Goal: Task Accomplishment & Management: Contribute content

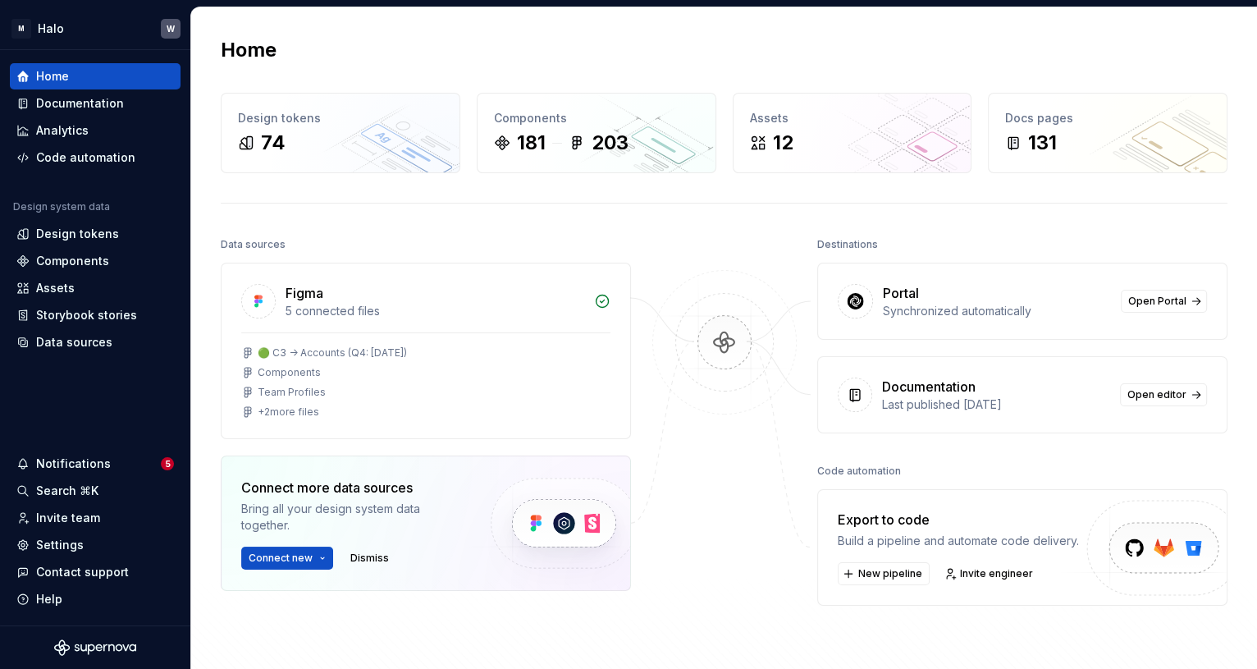
click at [675, 558] on div at bounding box center [725, 453] width 164 height 440
click at [92, 98] on div "Documentation" at bounding box center [80, 103] width 88 height 16
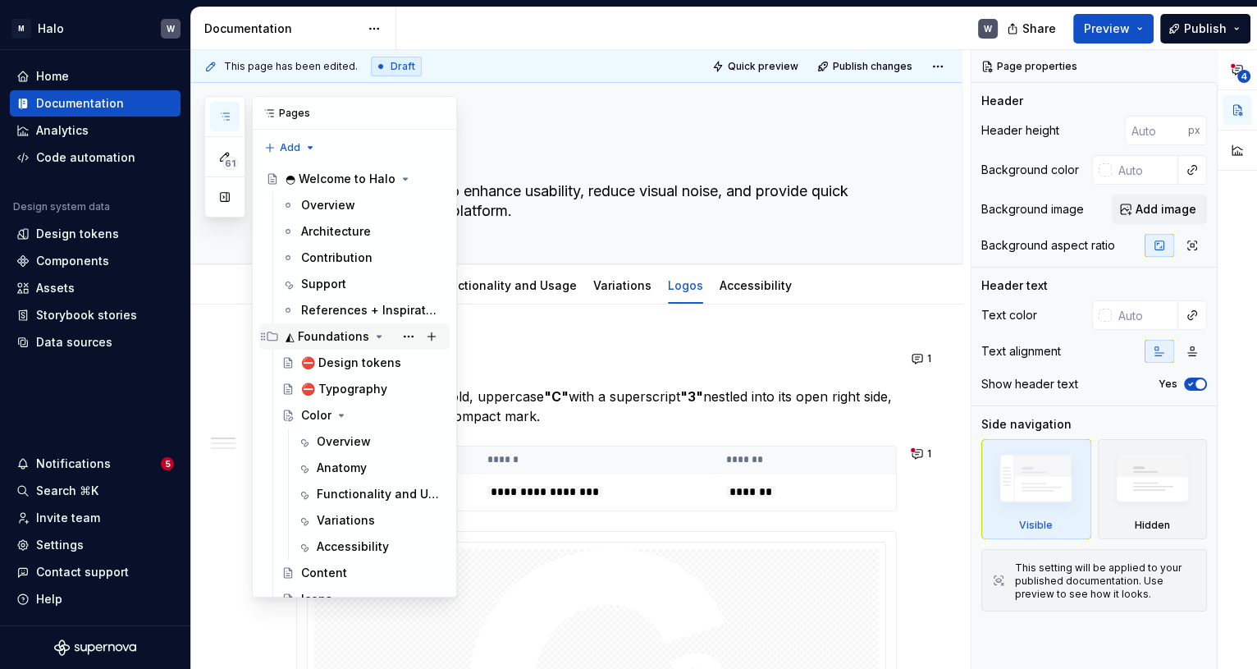
click at [373, 339] on icon "Page tree" at bounding box center [379, 336] width 13 height 13
click at [380, 360] on div "⛔ Design tokens" at bounding box center [347, 363] width 93 height 16
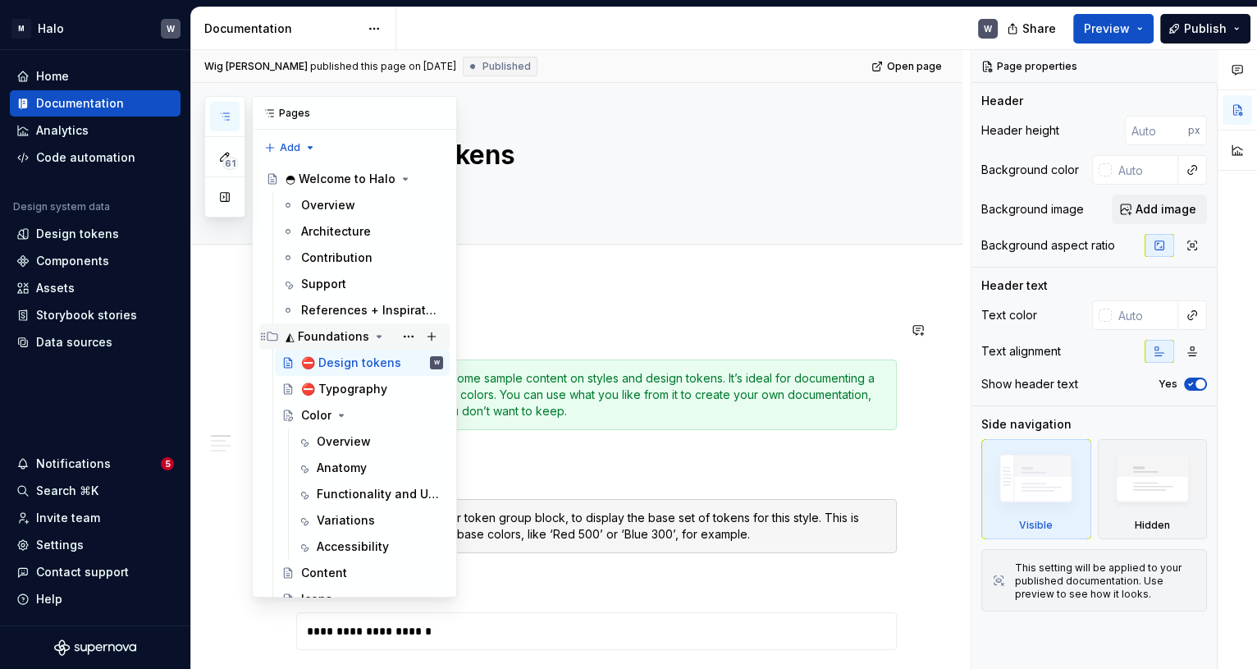
click at [373, 334] on icon "Page tree" at bounding box center [379, 336] width 13 height 13
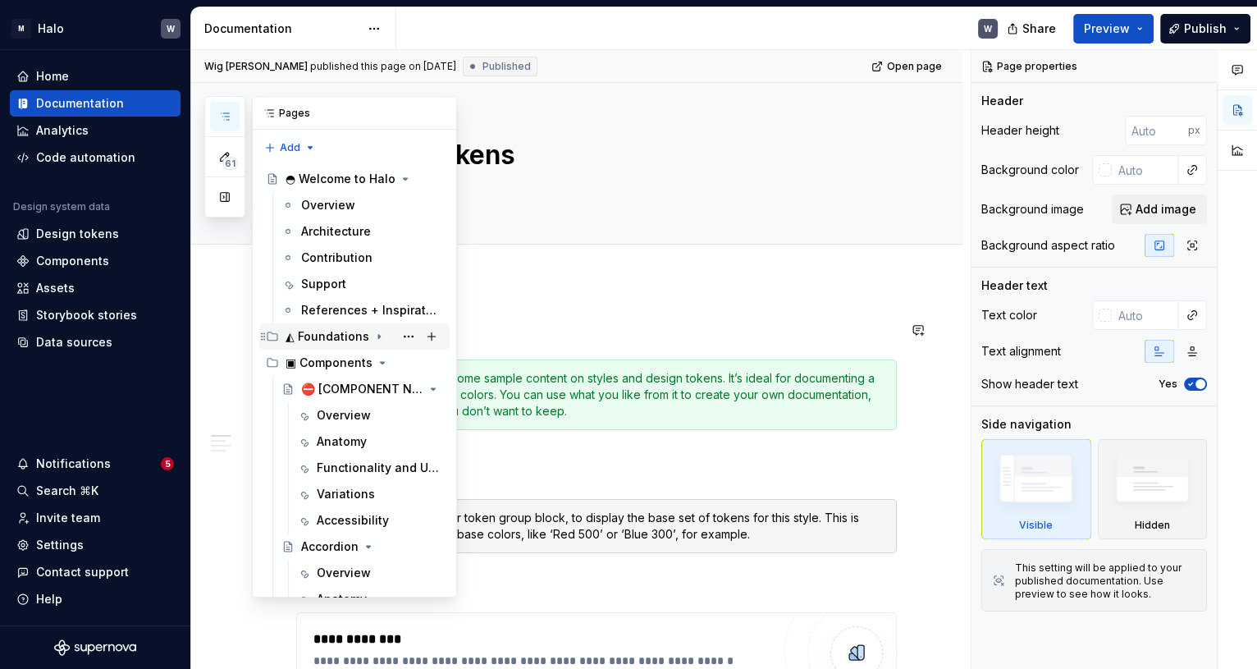
click at [373, 334] on icon "Page tree" at bounding box center [379, 336] width 13 height 13
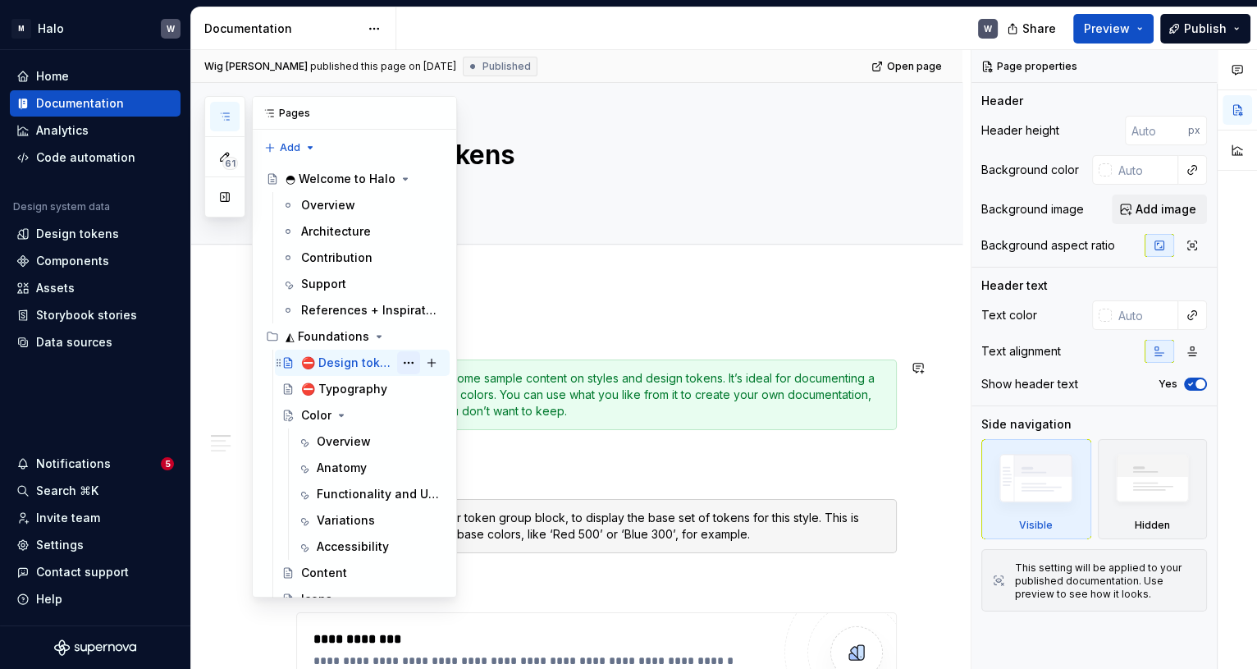
click at [404, 359] on button "Page tree" at bounding box center [408, 362] width 23 height 23
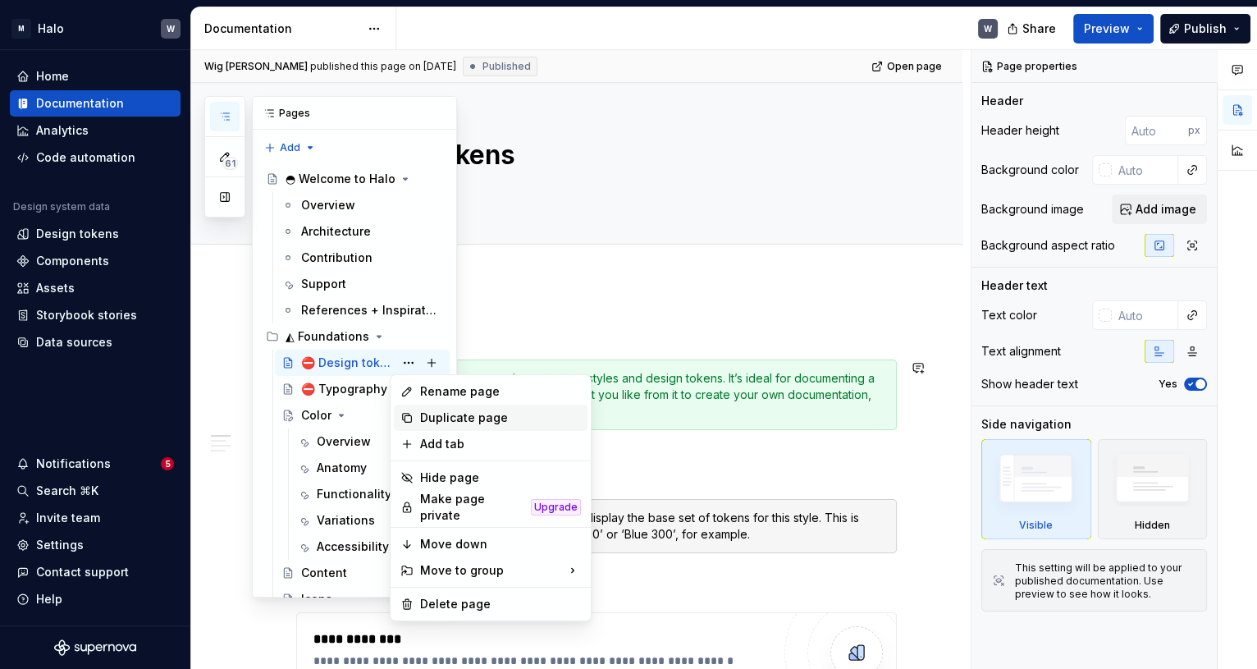
click at [425, 415] on div "Duplicate page" at bounding box center [500, 417] width 161 height 16
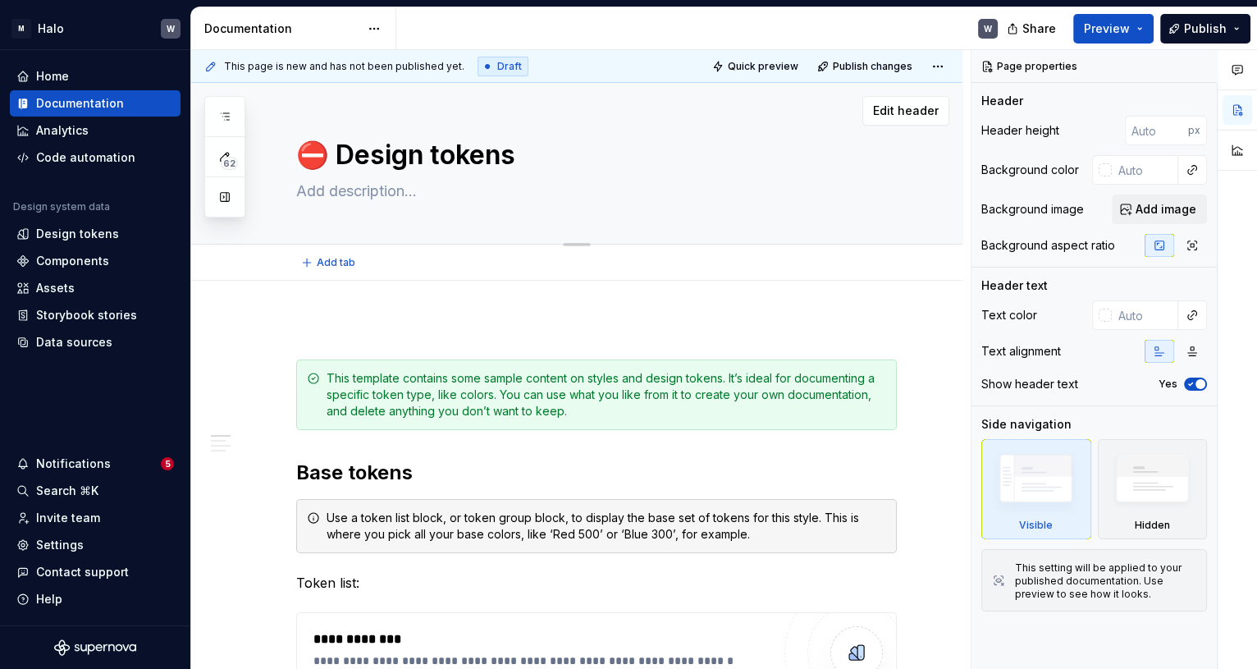
click at [506, 156] on textarea "⛔ Design tokens" at bounding box center [593, 154] width 601 height 39
drag, startPoint x: 405, startPoint y: 160, endPoint x: 374, endPoint y: 162, distance: 31.2
click at [405, 160] on textarea "⛔ Design tokens" at bounding box center [593, 154] width 601 height 39
click at [336, 156] on textarea "⛔ Design tokens" at bounding box center [593, 154] width 601 height 39
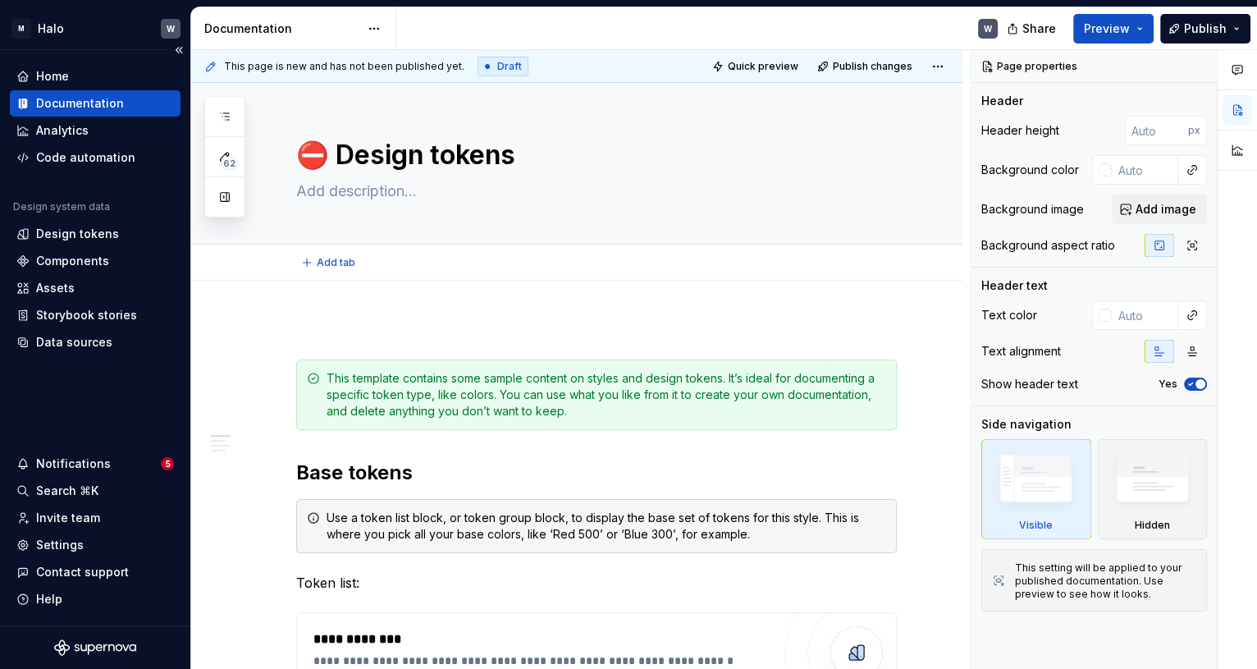
drag, startPoint x: 342, startPoint y: 155, endPoint x: 186, endPoint y: 163, distance: 156.1
click at [215, 162] on div "62 Pages Add Accessibility guide for tree Page tree. Navigate the tree with the…" at bounding box center [724, 360] width 1066 height 620
type textarea "*"
type textarea "Design tokens"
drag, startPoint x: 296, startPoint y: 149, endPoint x: 534, endPoint y: 170, distance: 238.9
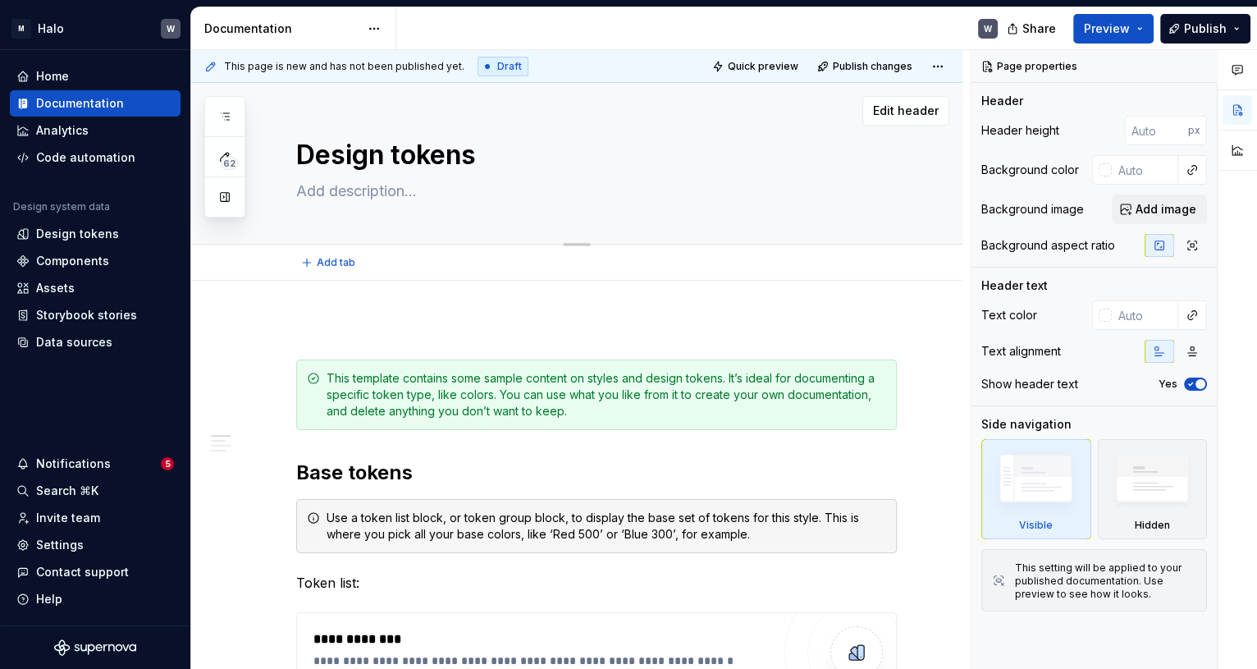
click at [534, 170] on textarea "Design tokens" at bounding box center [593, 154] width 601 height 39
type textarea "*"
type textarea "C"
type textarea "*"
type textarea "Co"
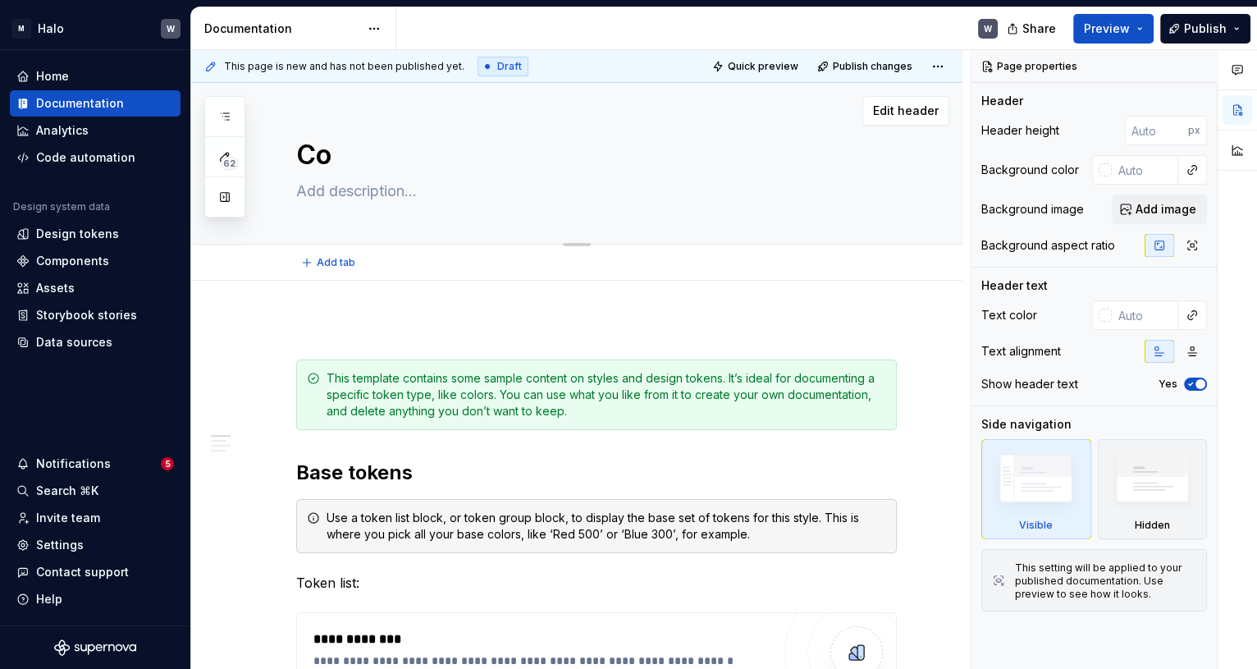
type textarea "*"
type textarea "Con"
type textarea "*"
type textarea "Cont"
type textarea "*"
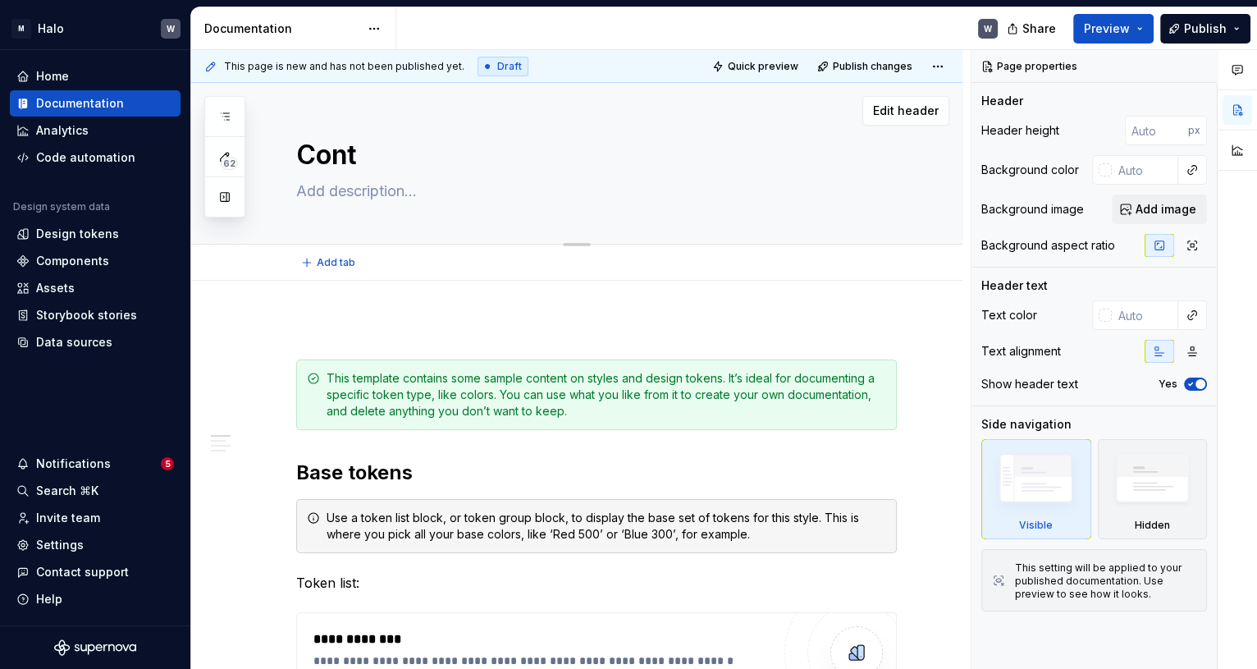
type textarea "Conte"
type textarea "*"
type textarea "Conten"
type textarea "*"
type textarea "Content"
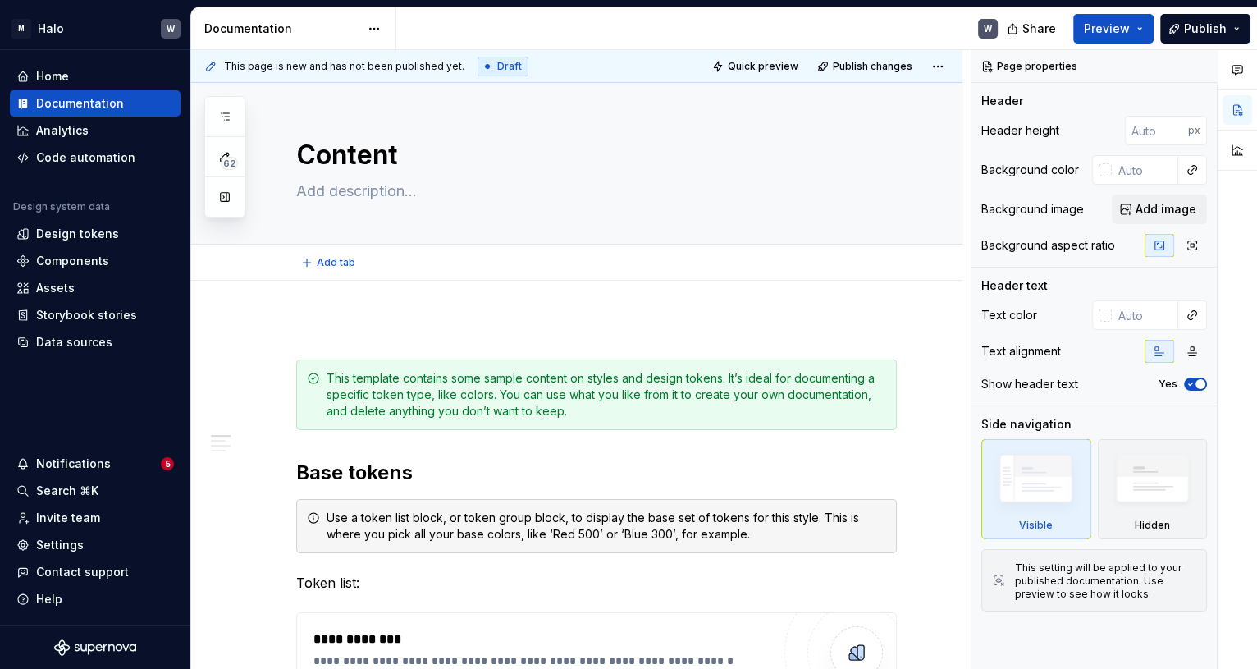
type textarea "*"
type textarea "Content"
click at [349, 480] on h2 "Base tokens" at bounding box center [596, 473] width 601 height 26
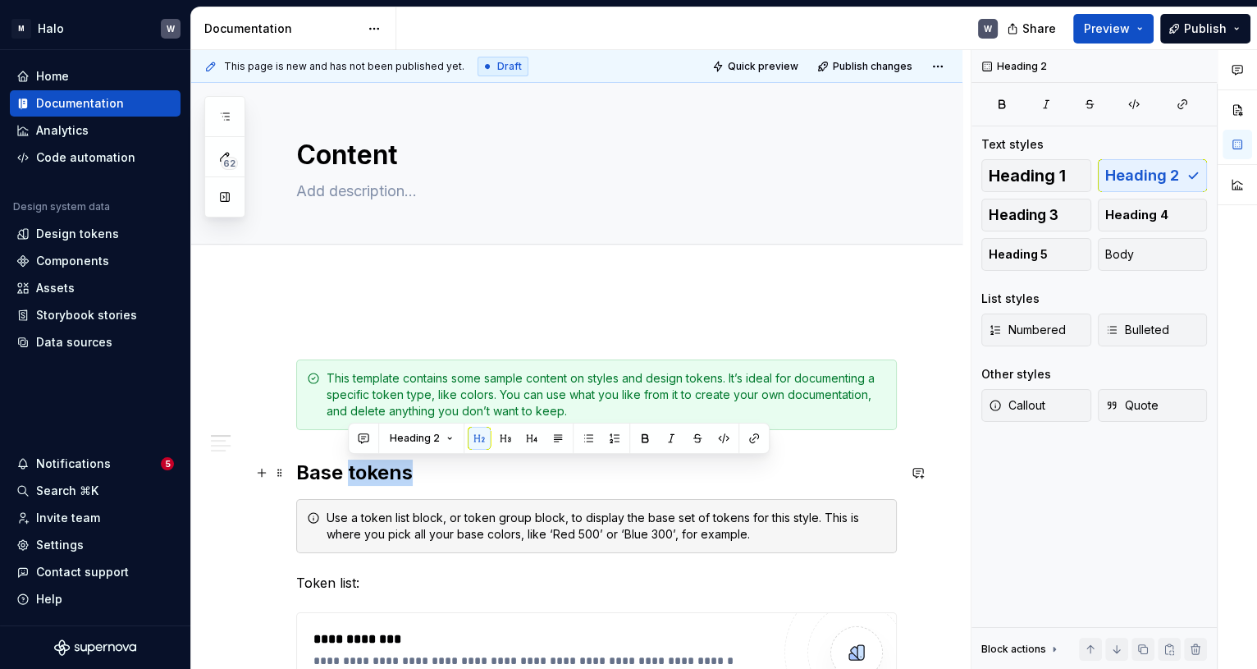
click at [349, 480] on h2 "Base tokens" at bounding box center [596, 473] width 601 height 26
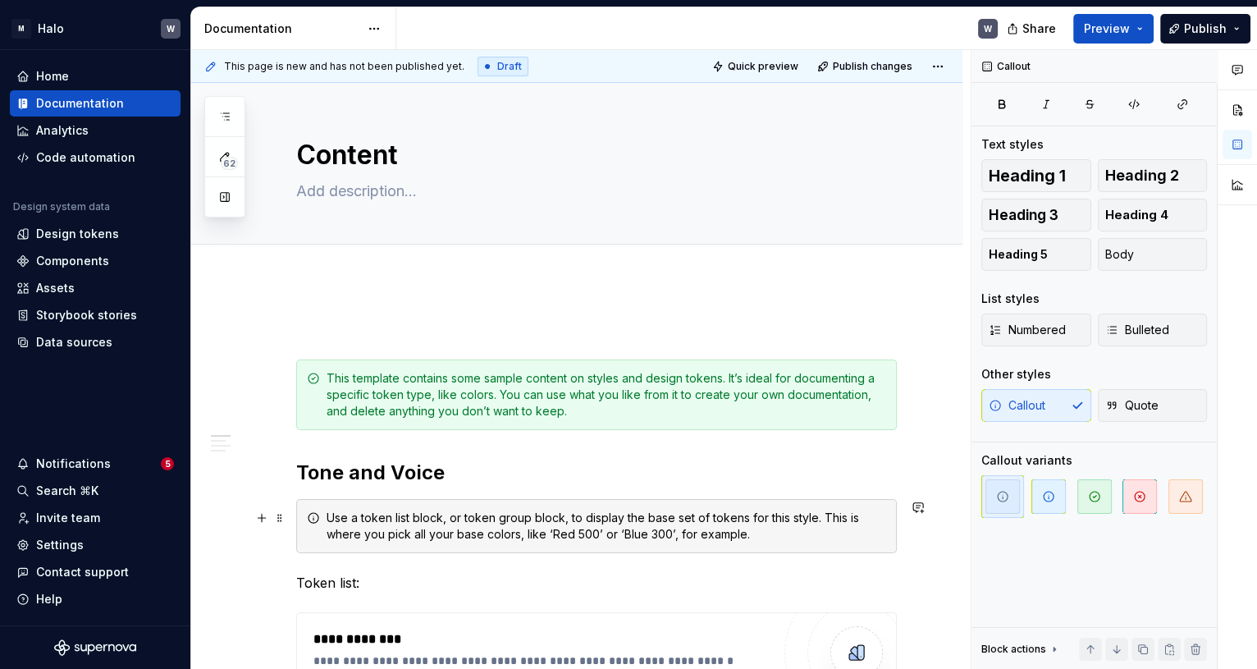
click at [402, 527] on div "Use a token list block, or token group block, to display the base set of tokens…" at bounding box center [607, 526] width 560 height 33
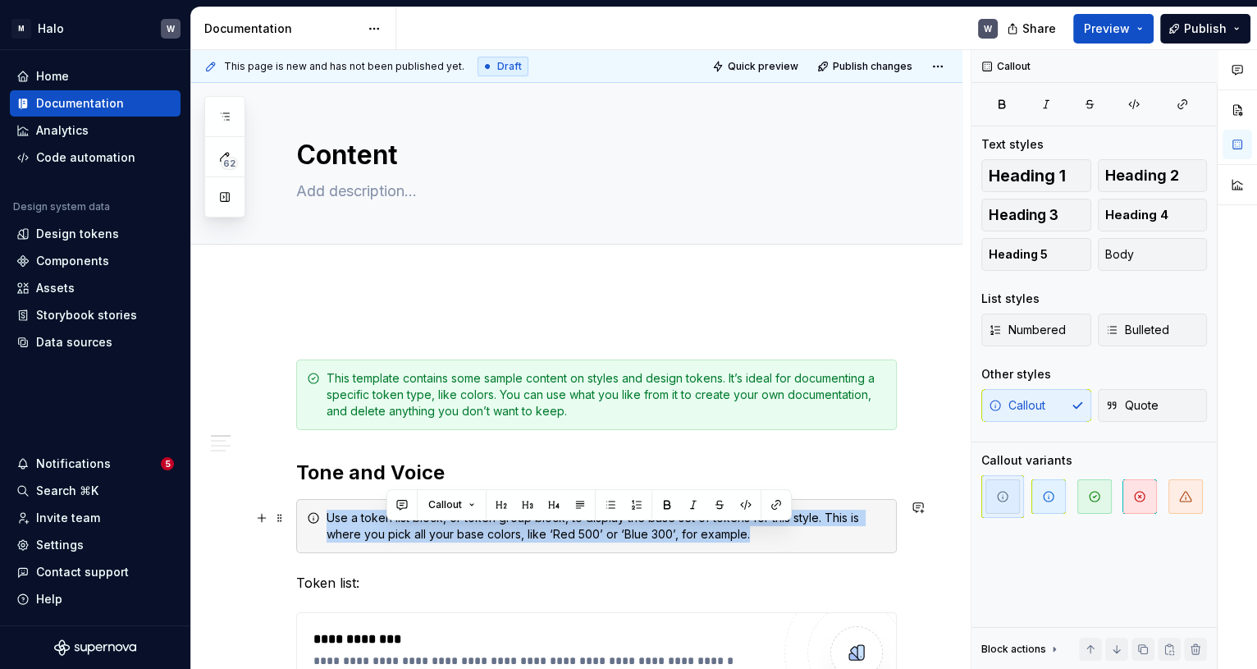
click at [402, 527] on div "Use a token list block, or token group block, to display the base set of tokens…" at bounding box center [607, 526] width 560 height 33
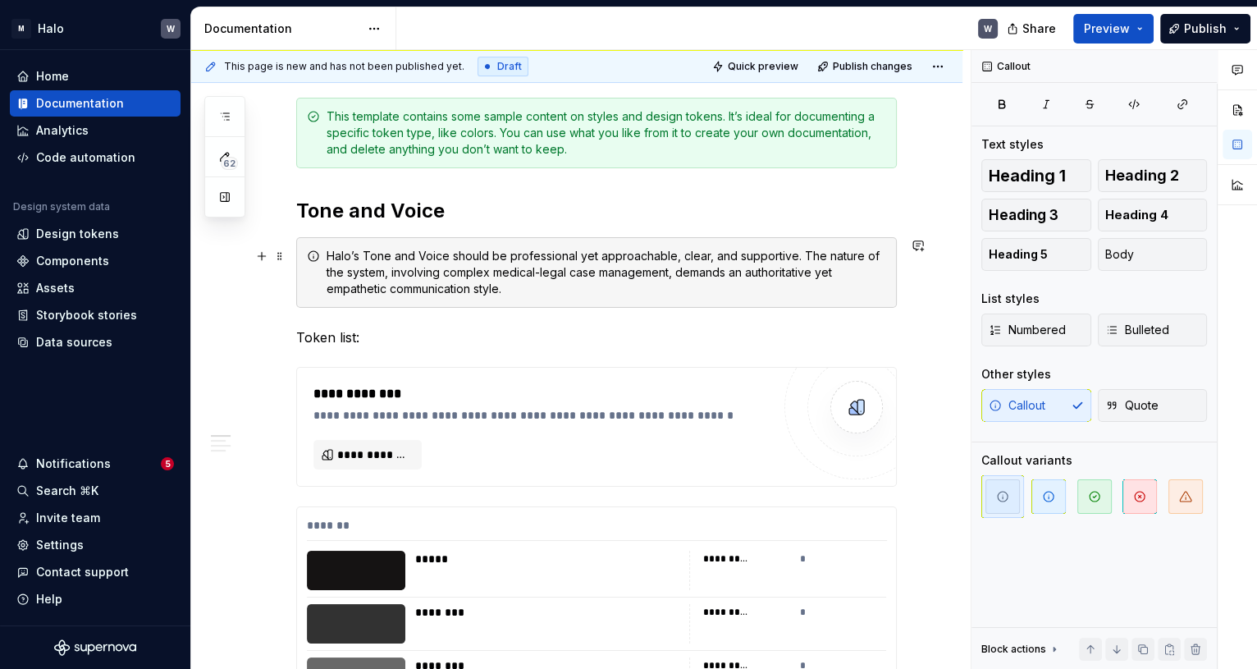
scroll to position [263, 0]
click at [345, 336] on p "Token list:" at bounding box center [596, 337] width 601 height 20
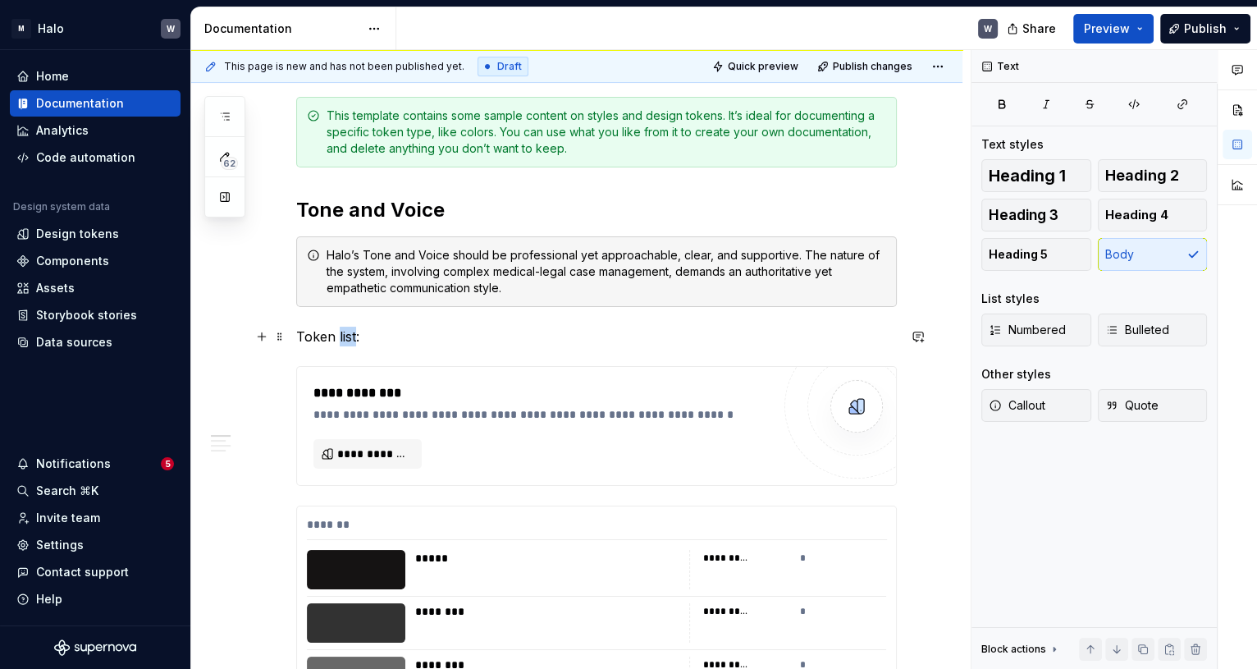
click at [345, 336] on p "Token list:" at bounding box center [596, 337] width 601 height 20
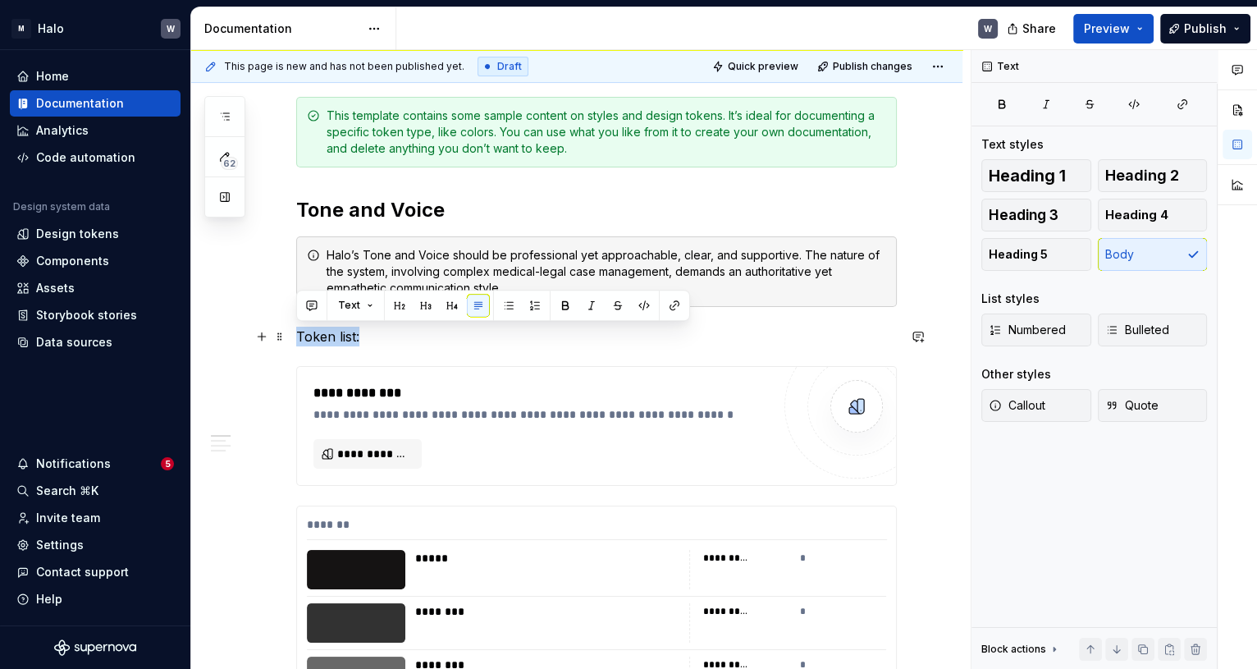
click at [345, 336] on p "Token list:" at bounding box center [596, 337] width 601 height 20
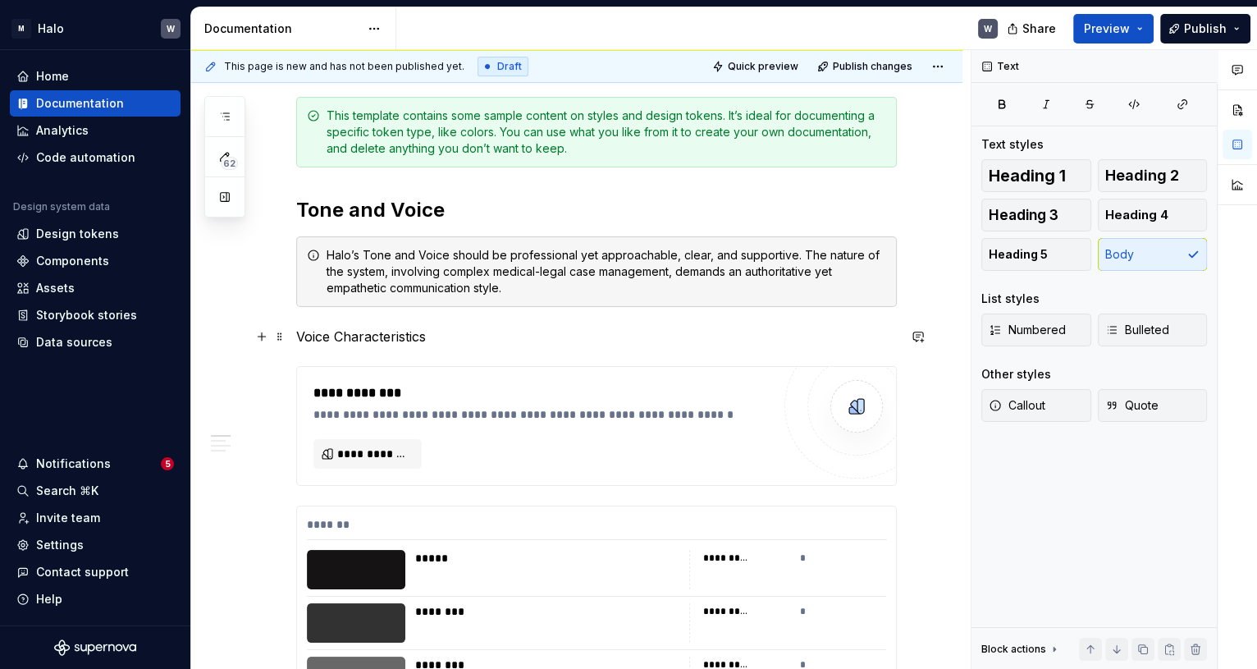
click at [404, 327] on p "Voice Characteristics" at bounding box center [596, 337] width 601 height 20
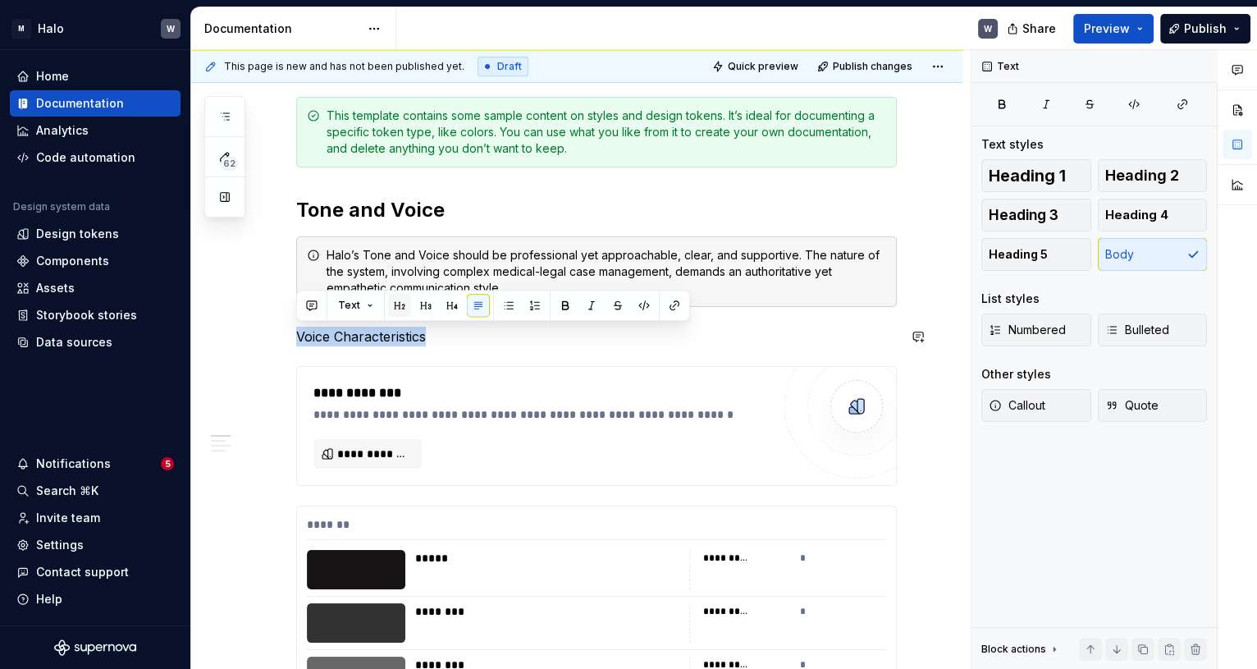
click at [399, 305] on button "button" at bounding box center [399, 305] width 23 height 23
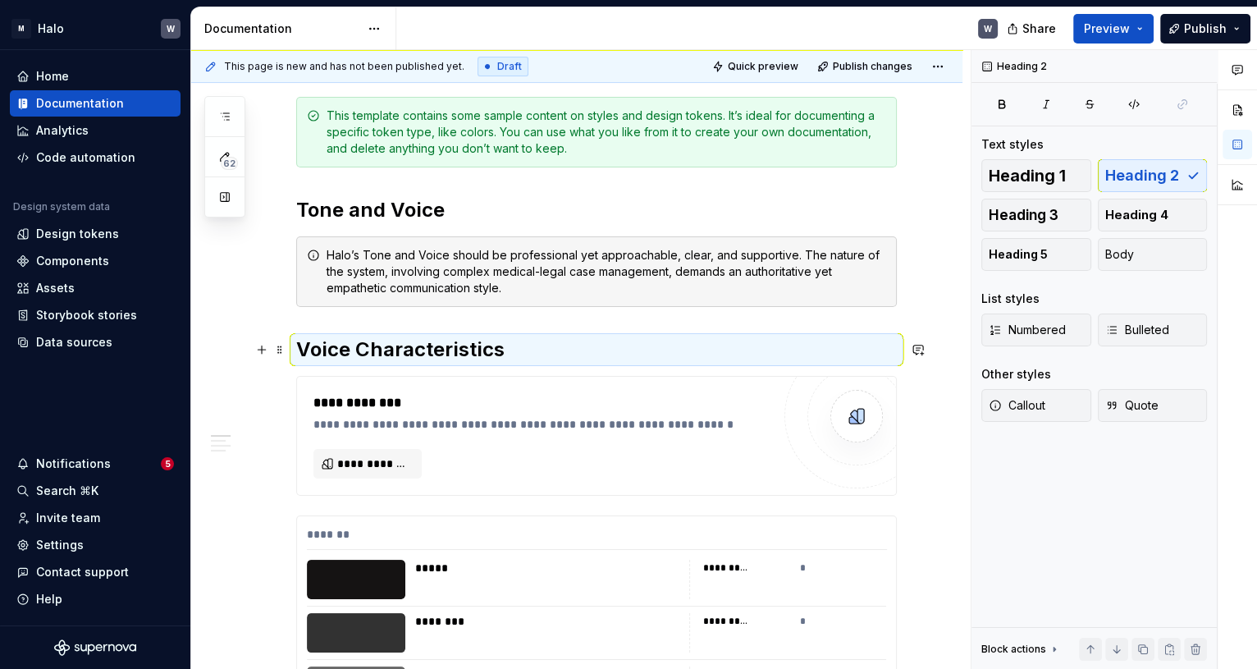
click at [492, 356] on h2 "Voice Characteristics" at bounding box center [596, 349] width 601 height 26
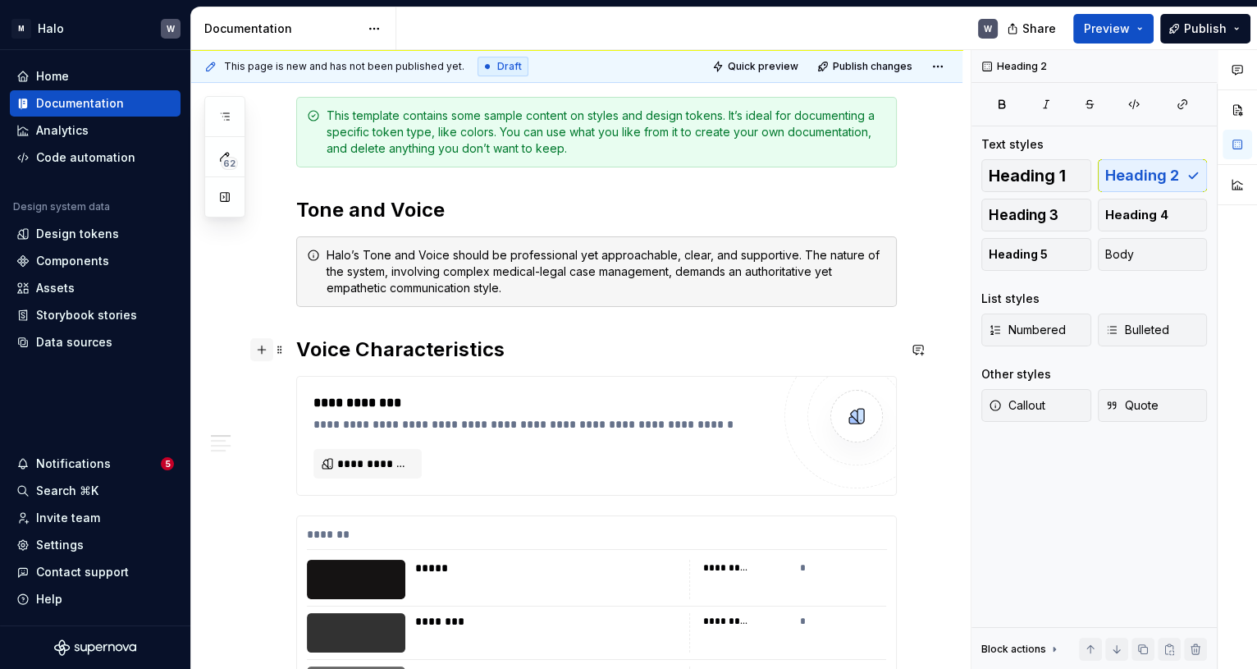
click at [266, 352] on button "button" at bounding box center [261, 349] width 23 height 23
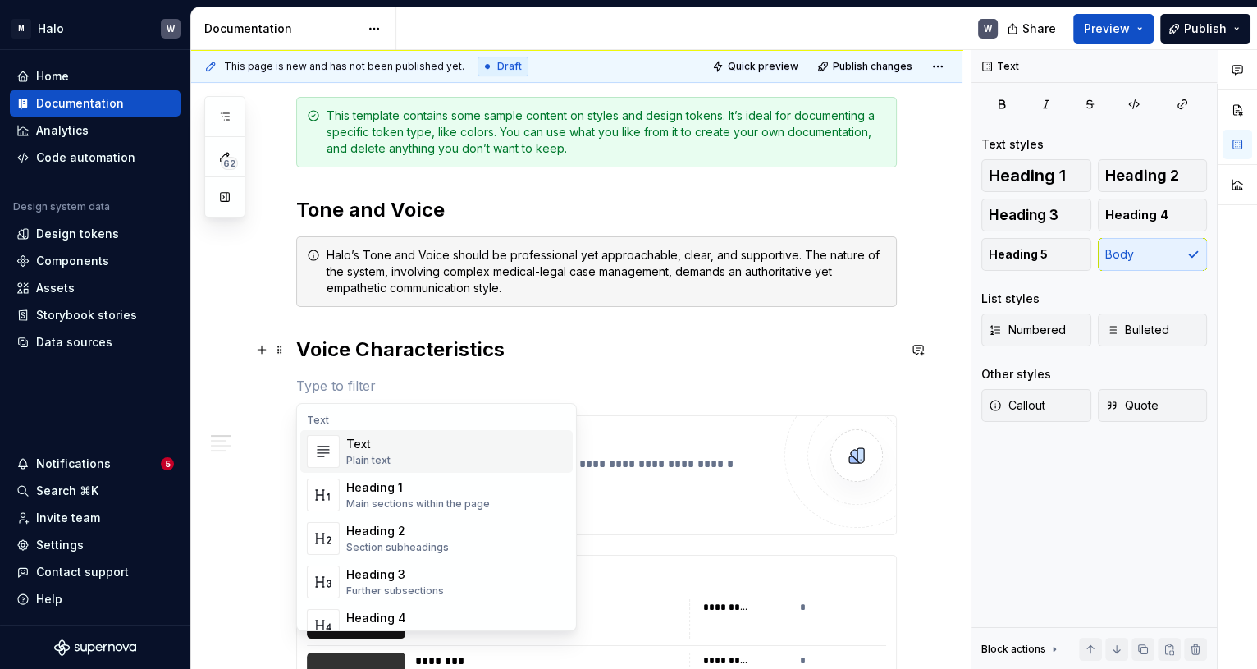
click at [371, 452] on div "Text Plain text" at bounding box center [368, 451] width 44 height 31
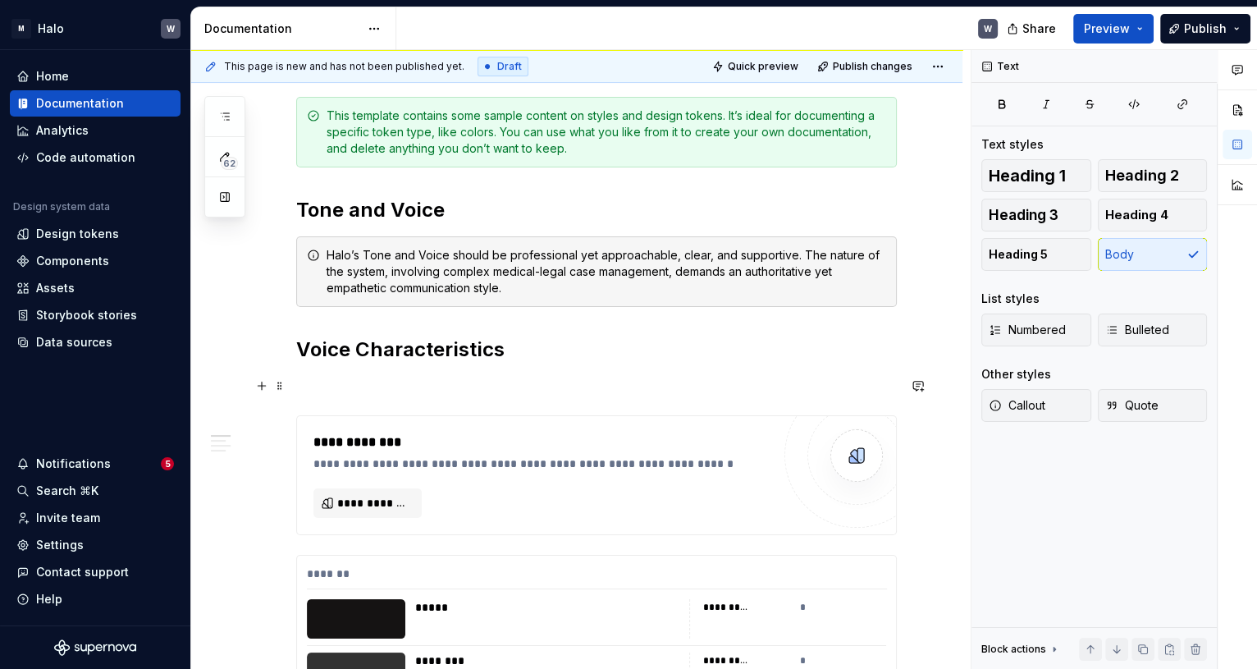
click at [309, 385] on p at bounding box center [596, 386] width 601 height 20
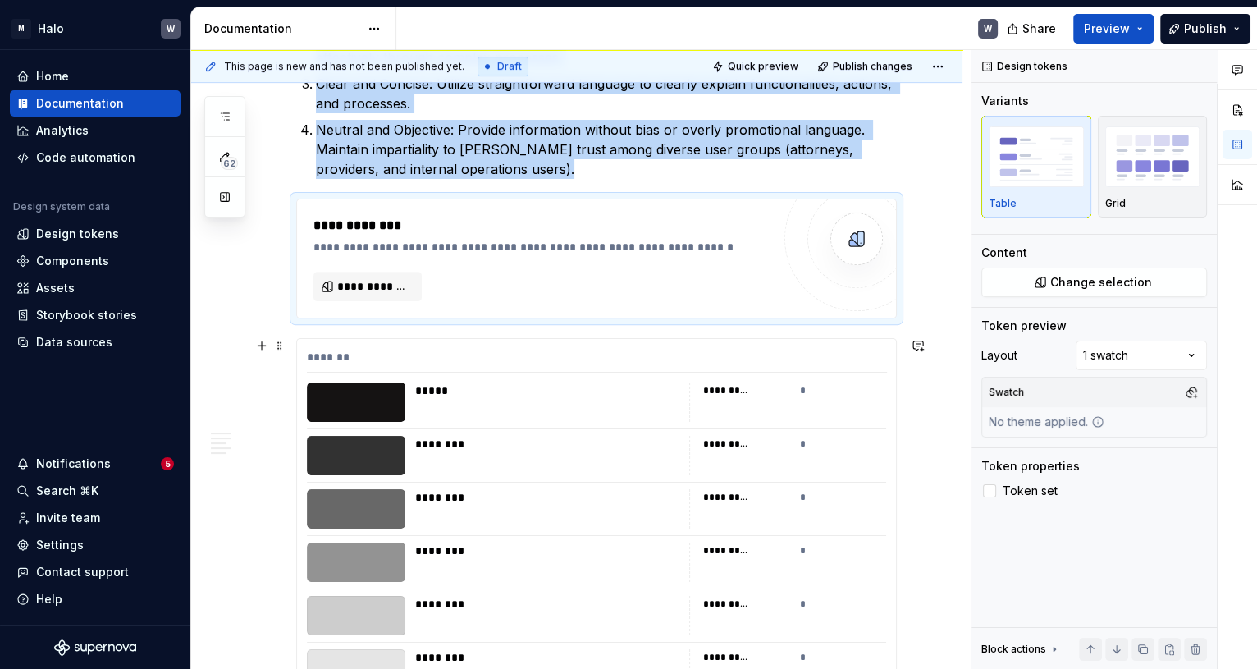
scroll to position [487, 0]
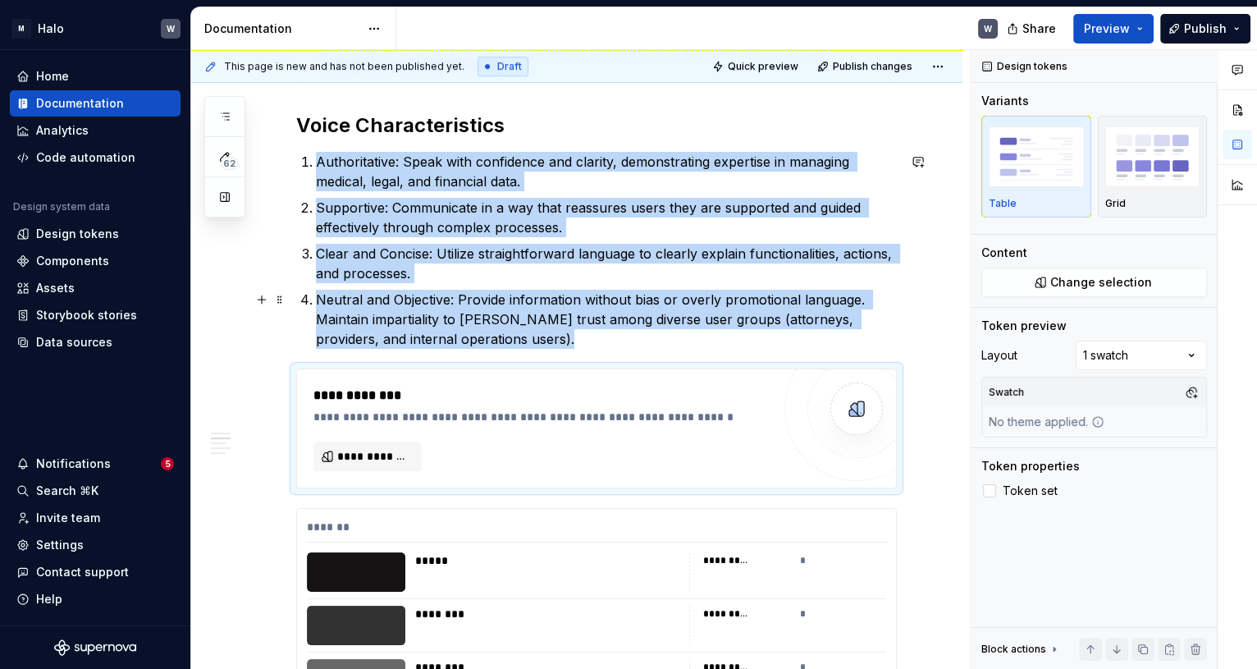
click at [503, 345] on p "Neutral and Objective: Provide information without bias or overly promotional l…" at bounding box center [606, 319] width 581 height 59
click at [263, 300] on button "button" at bounding box center [261, 299] width 23 height 23
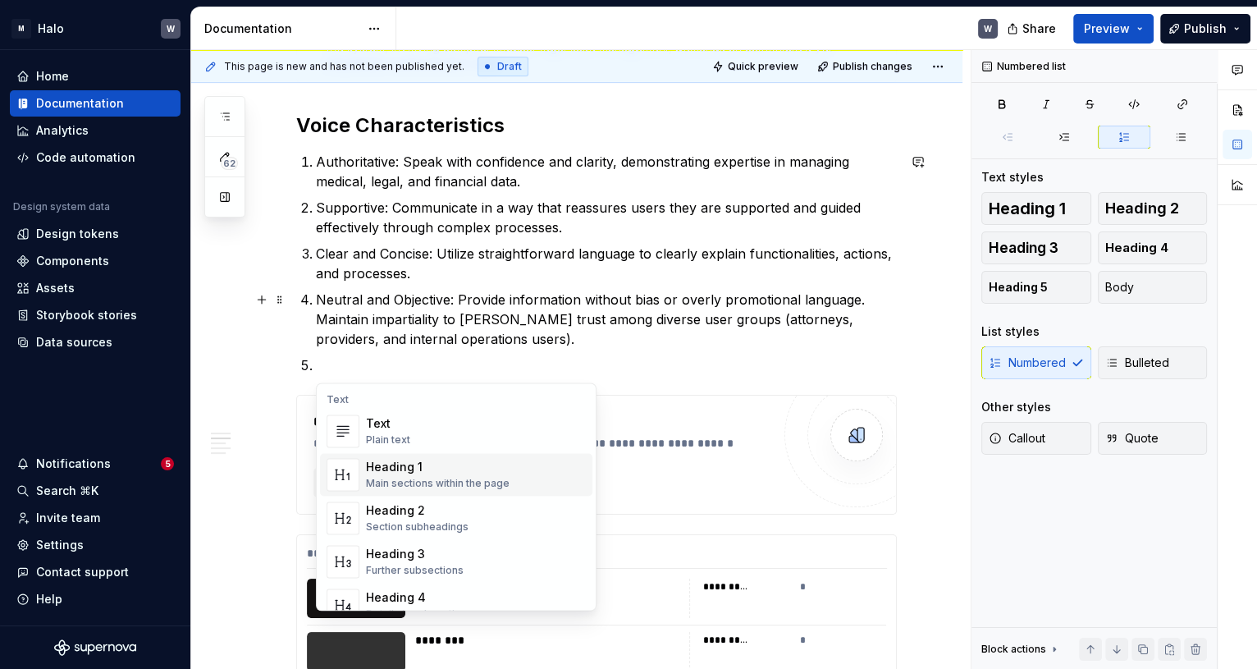
click at [366, 467] on div "Heading 1" at bounding box center [438, 467] width 144 height 16
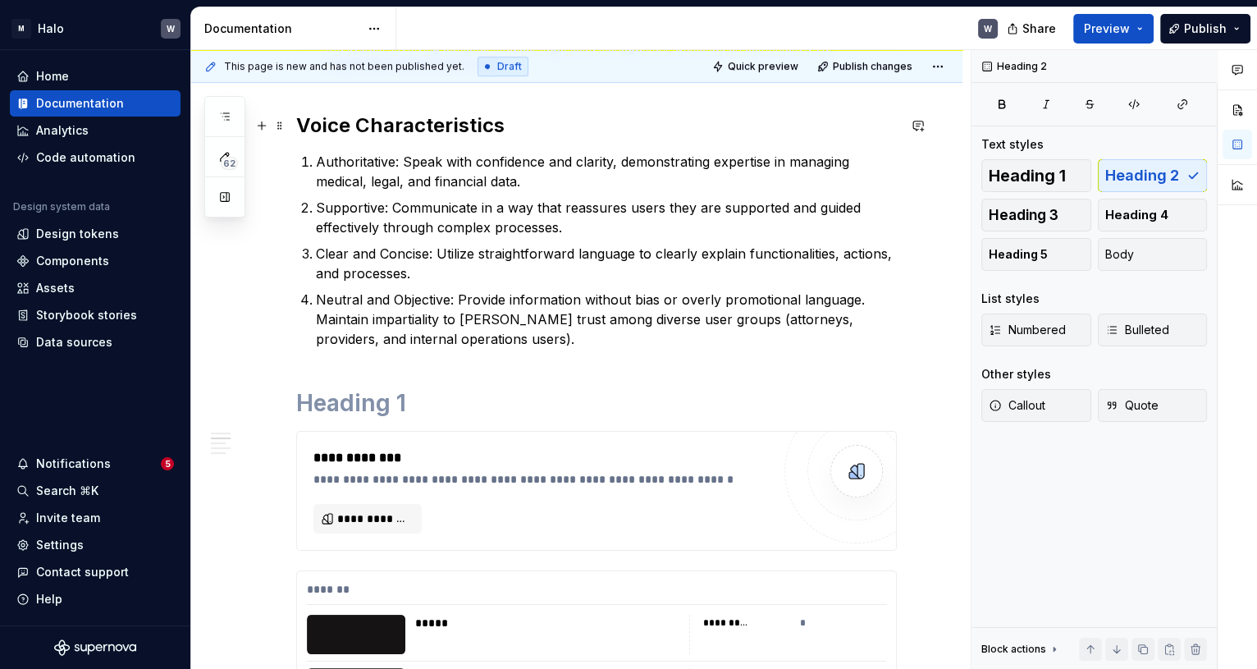
click at [379, 114] on h2 "Voice Characteristics" at bounding box center [596, 125] width 601 height 26
click at [319, 112] on h2 "Voice Characteristics" at bounding box center [596, 125] width 601 height 26
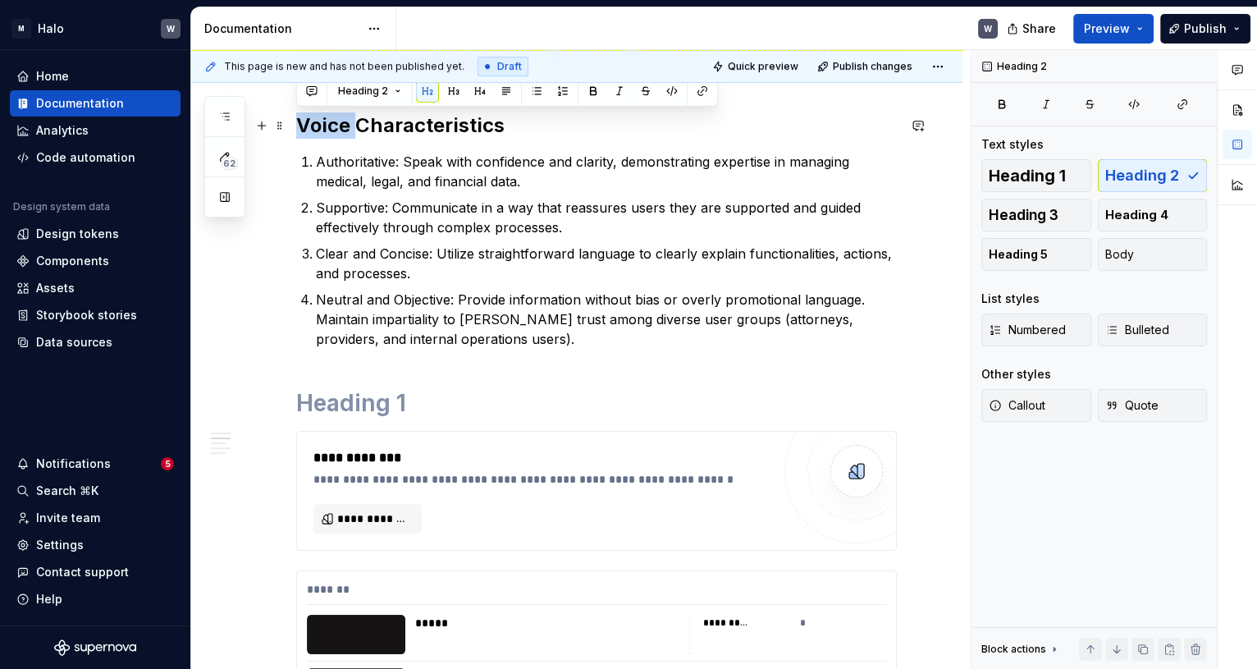
click at [319, 112] on h2 "Voice Characteristics" at bounding box center [596, 125] width 601 height 26
click at [321, 114] on h2 "Voice Characteristics" at bounding box center [596, 125] width 601 height 26
click at [391, 93] on button "Heading 2" at bounding box center [370, 91] width 78 height 23
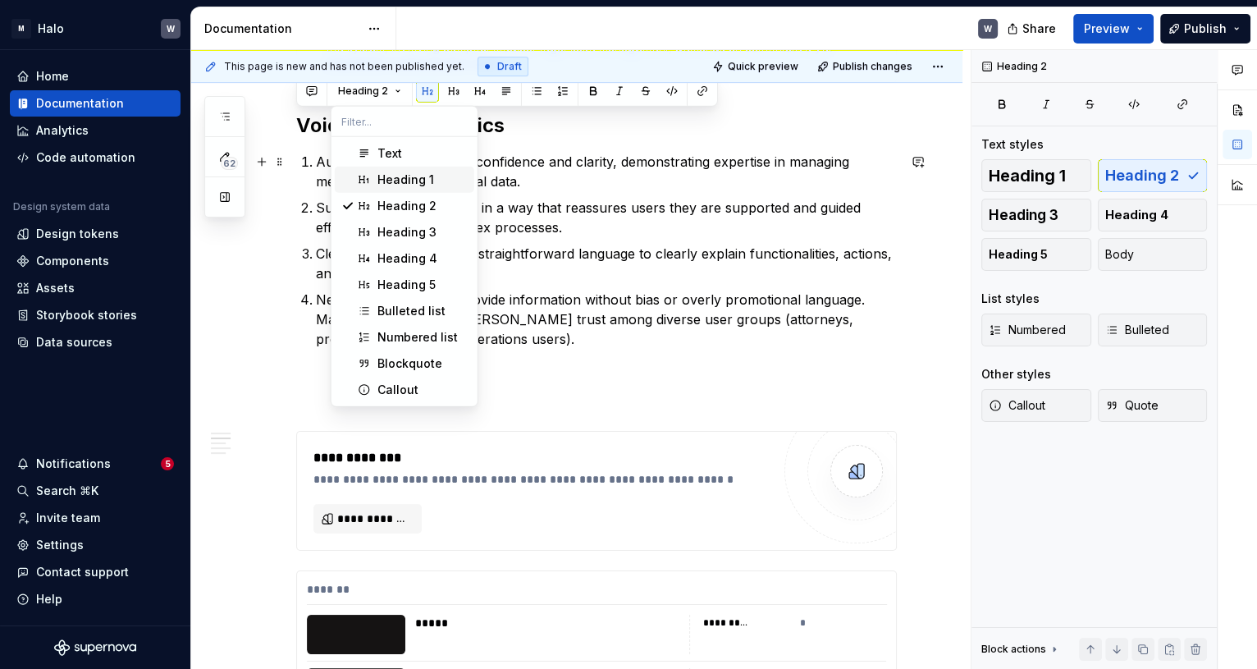
click at [394, 184] on div "Heading 1" at bounding box center [405, 180] width 57 height 16
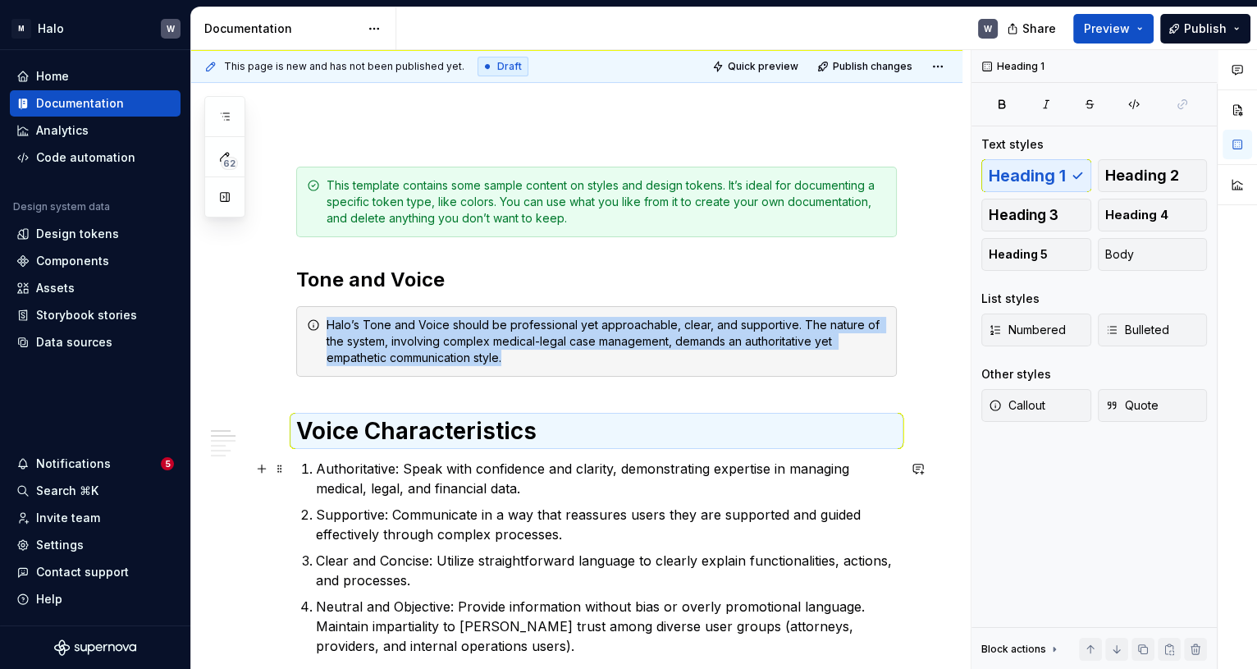
scroll to position [126, 0]
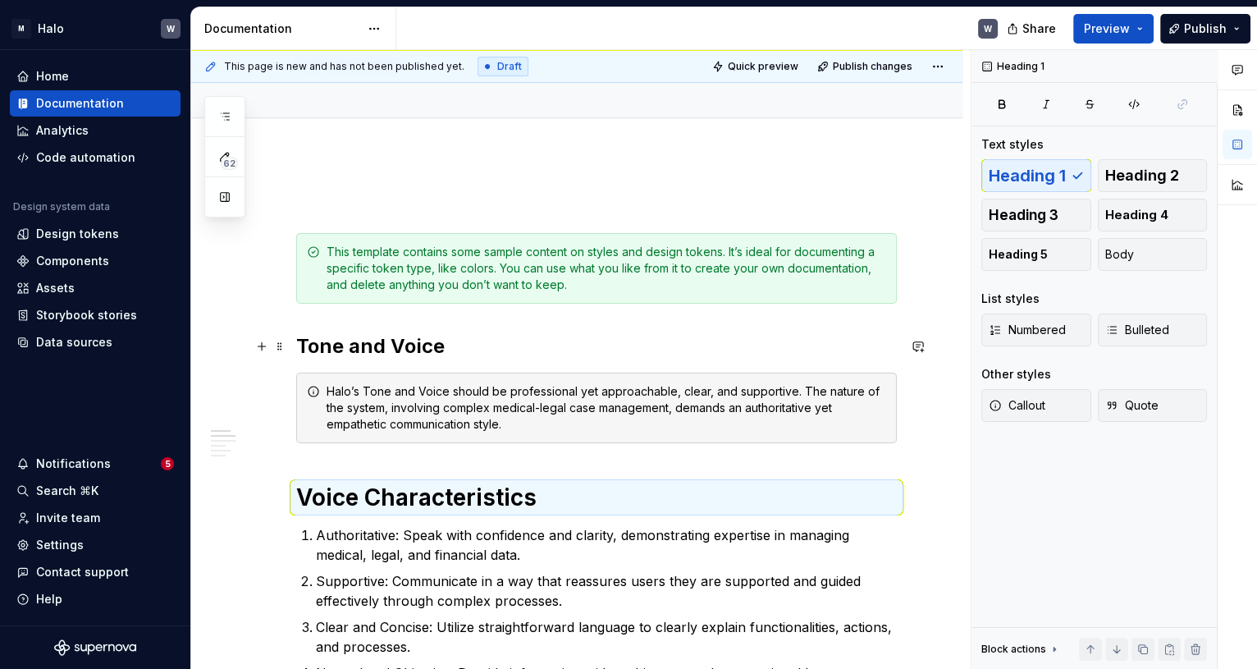
click at [409, 351] on strong "Tone and Voice" at bounding box center [370, 346] width 149 height 24
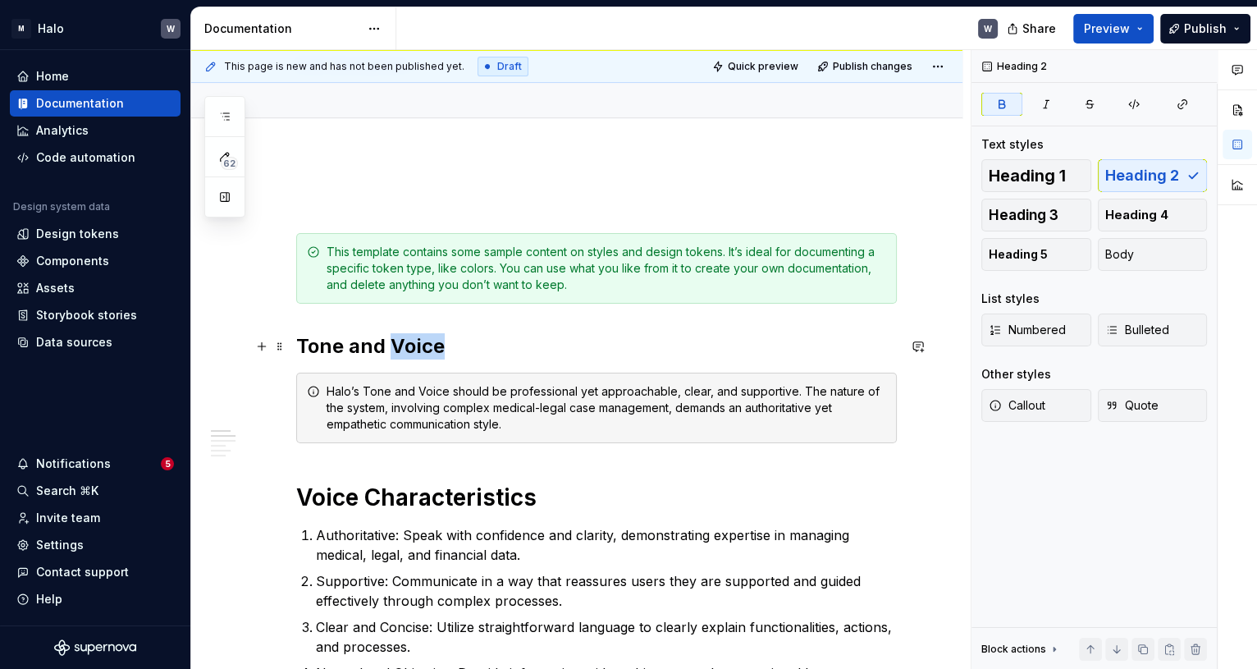
click at [409, 351] on strong "Tone and Voice" at bounding box center [370, 346] width 149 height 24
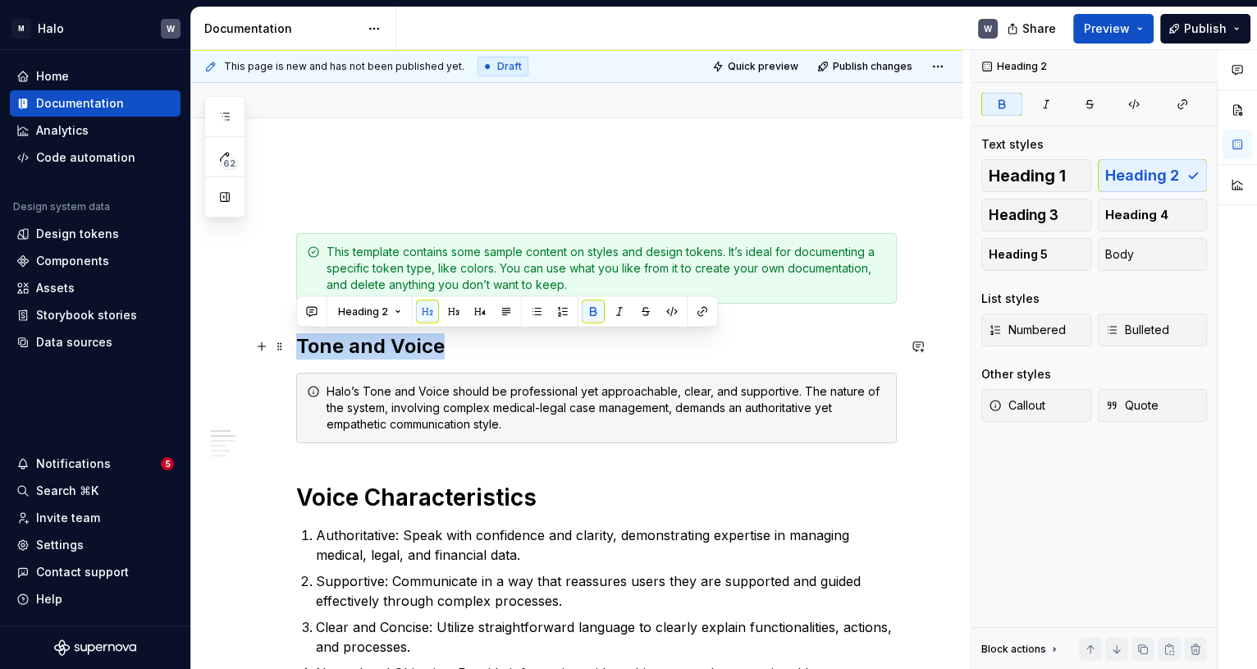
click at [409, 351] on strong "Tone and Voice" at bounding box center [370, 346] width 149 height 24
click at [487, 504] on h1 "Voice Characteristics" at bounding box center [596, 498] width 601 height 30
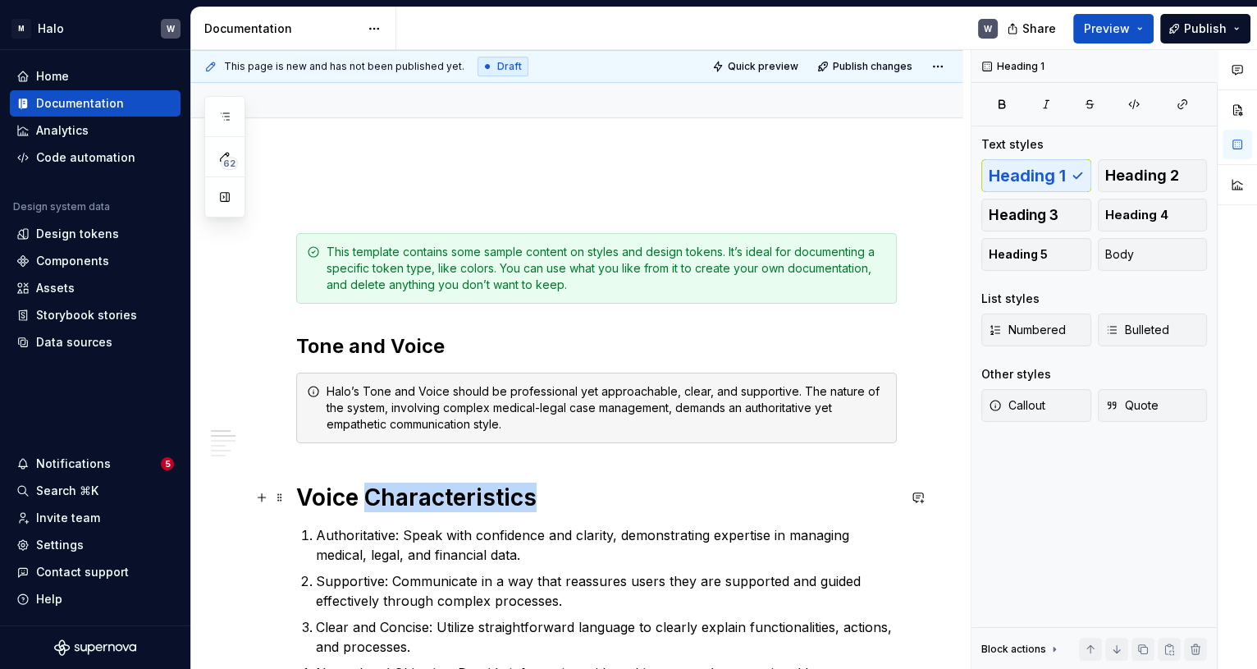
click at [487, 504] on h1 "Voice Characteristics" at bounding box center [596, 498] width 601 height 30
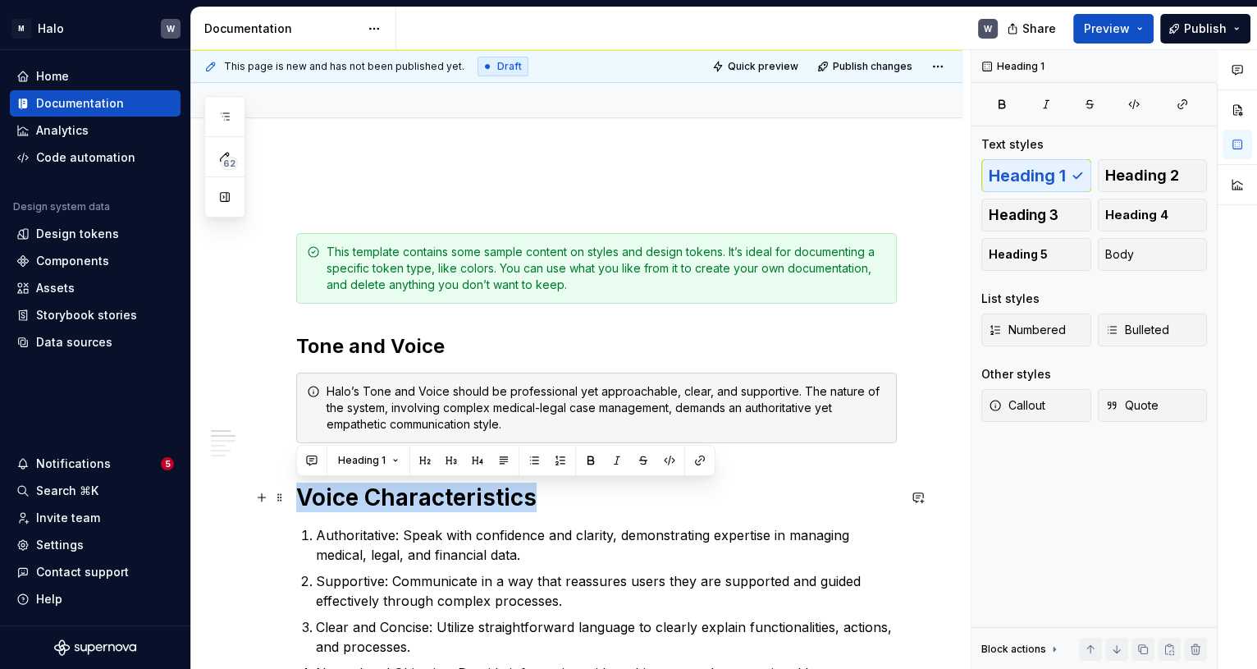
click at [487, 504] on h1 "Voice Characteristics" at bounding box center [596, 498] width 601 height 30
click at [424, 461] on button "button" at bounding box center [425, 460] width 23 height 23
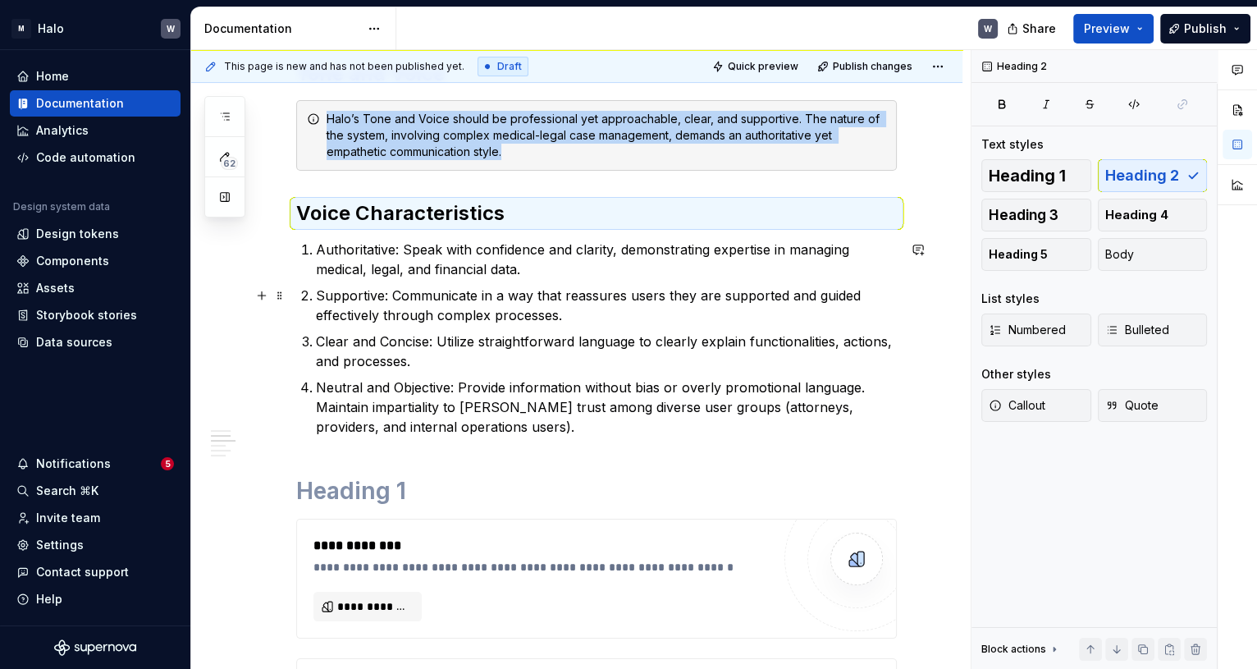
scroll to position [500, 0]
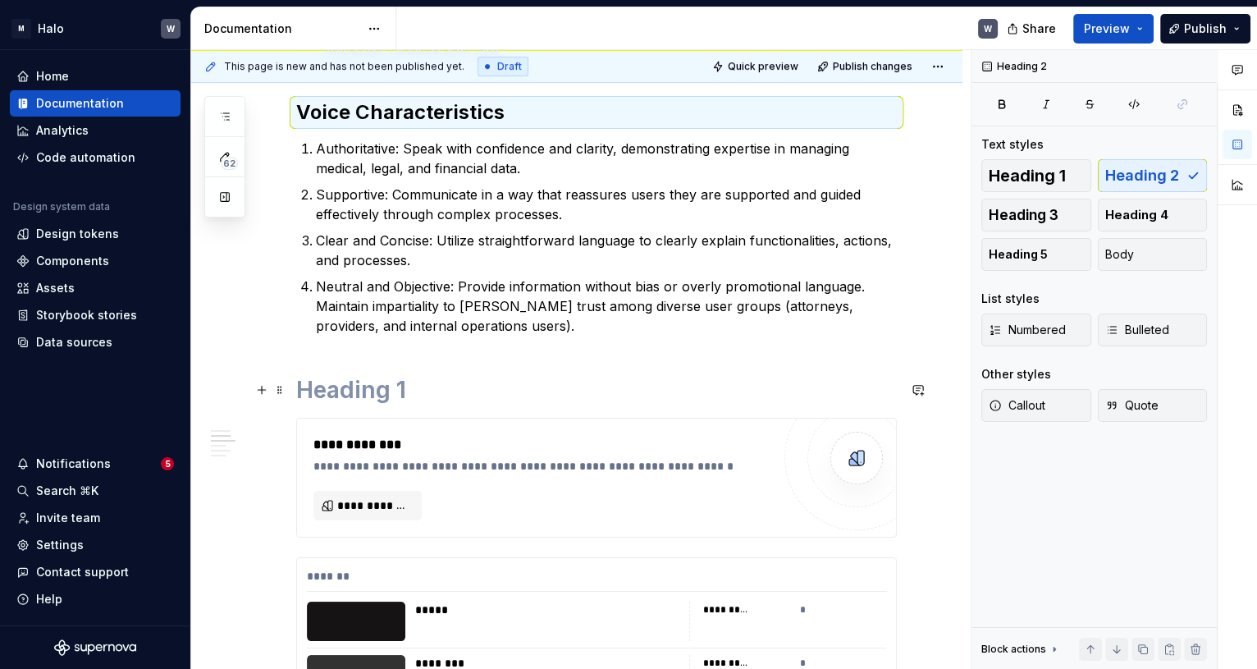
click at [387, 393] on h1 at bounding box center [596, 390] width 601 height 30
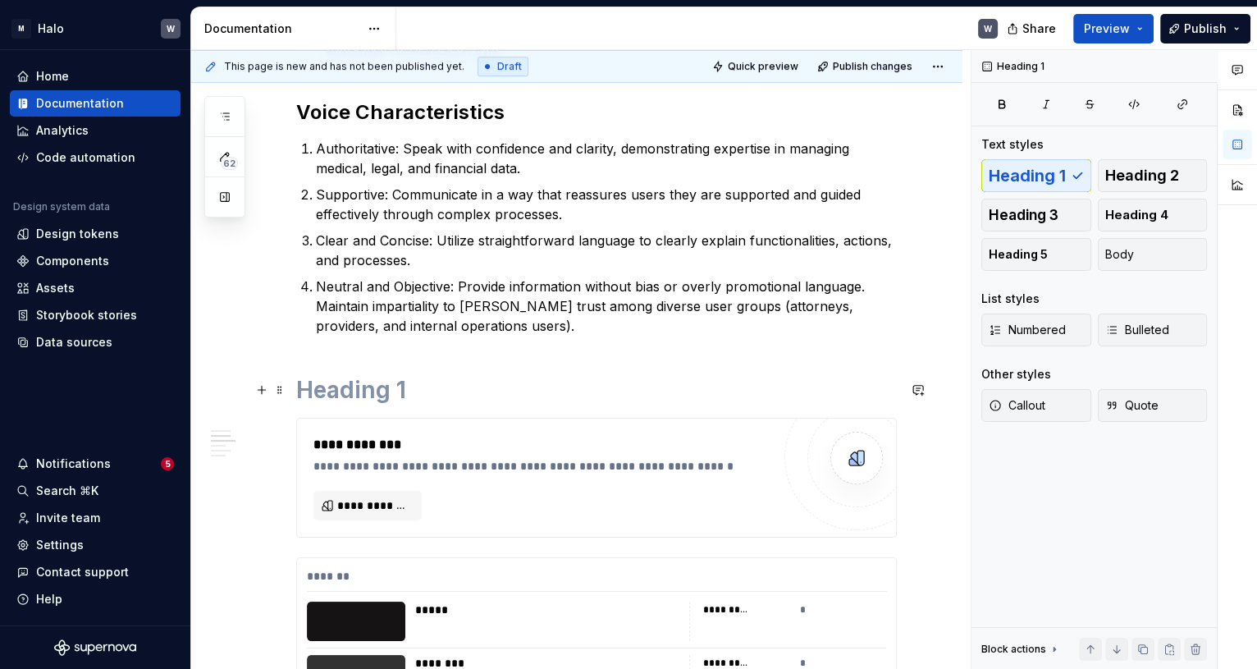
click at [387, 393] on h1 at bounding box center [596, 390] width 601 height 30
click at [316, 386] on h1 at bounding box center [596, 390] width 601 height 30
click at [308, 388] on h1 "Tone Guidelines" at bounding box center [596, 390] width 601 height 30
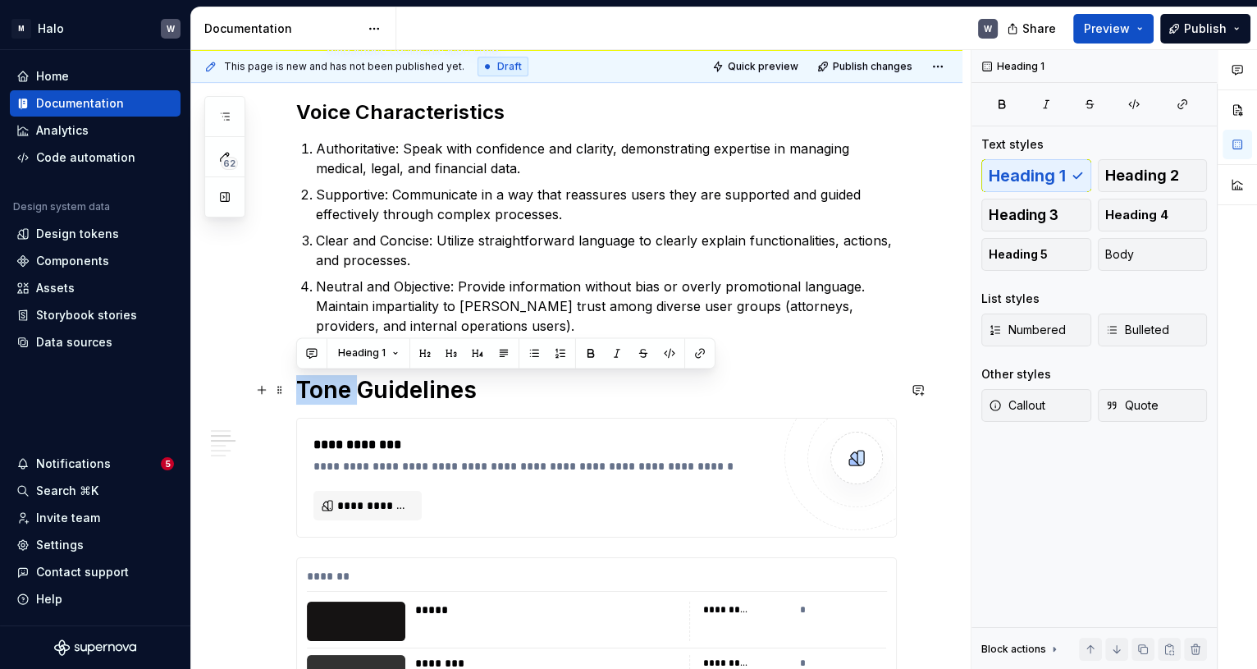
click at [308, 388] on h1 "Tone Guidelines" at bounding box center [596, 390] width 601 height 30
click at [422, 354] on button "button" at bounding box center [425, 352] width 23 height 23
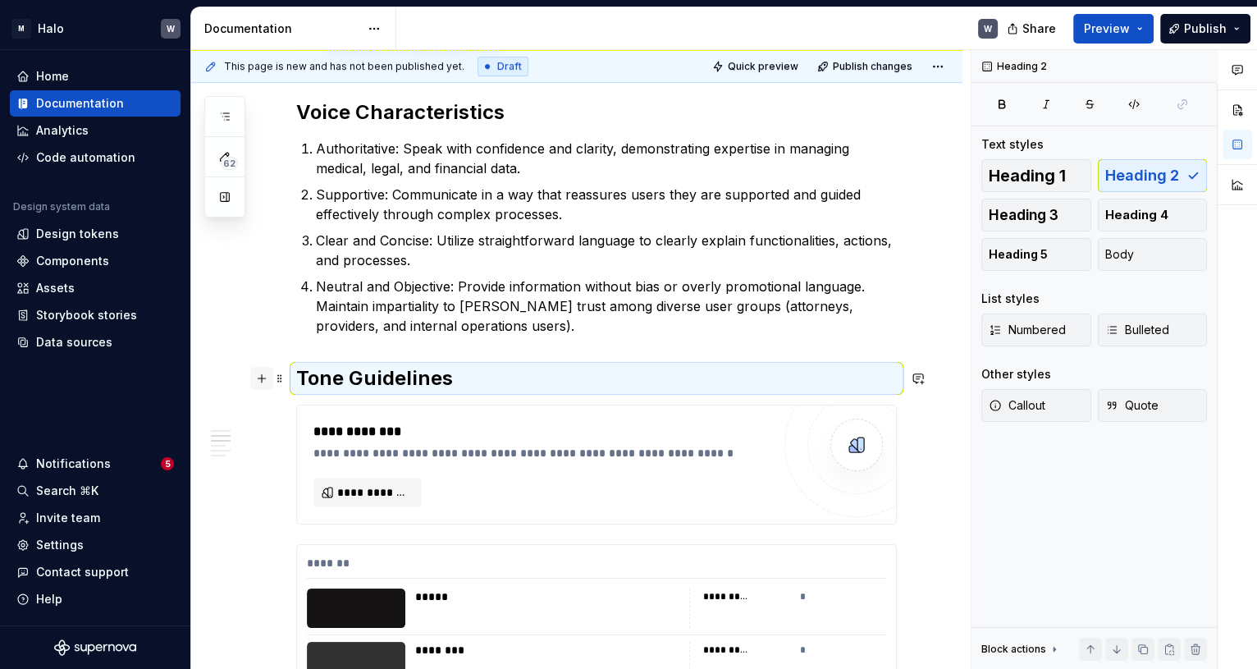
click at [261, 383] on button "button" at bounding box center [261, 378] width 23 height 23
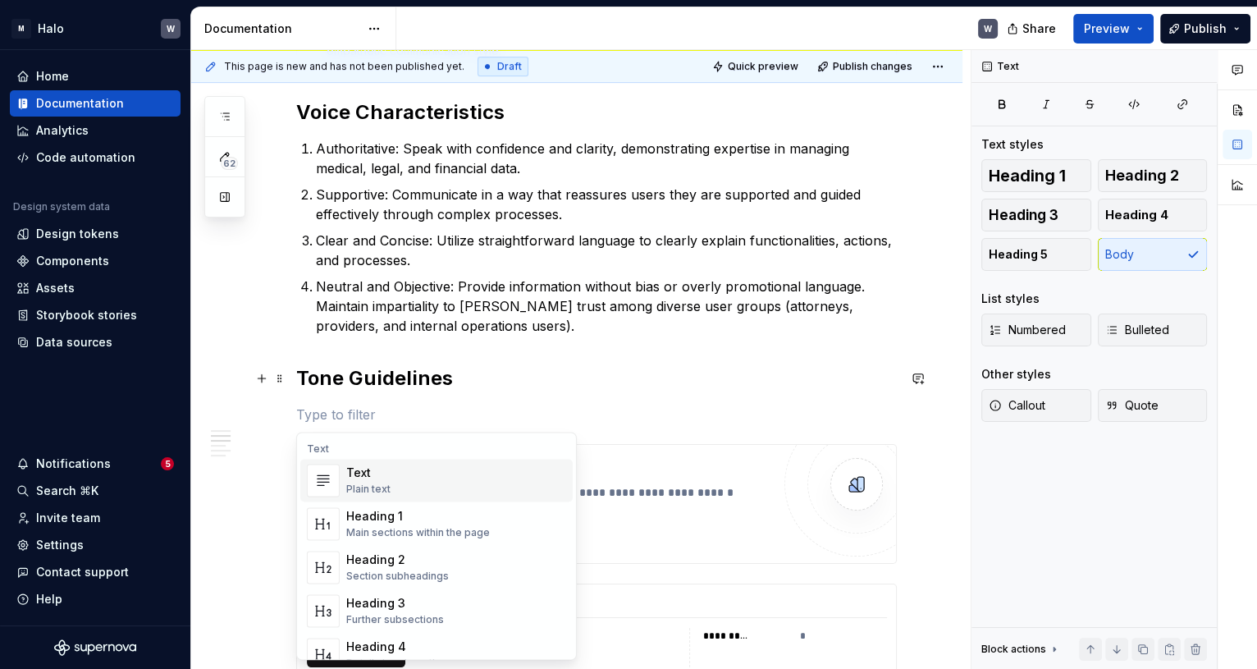
click at [352, 488] on div "Plain text" at bounding box center [368, 489] width 44 height 13
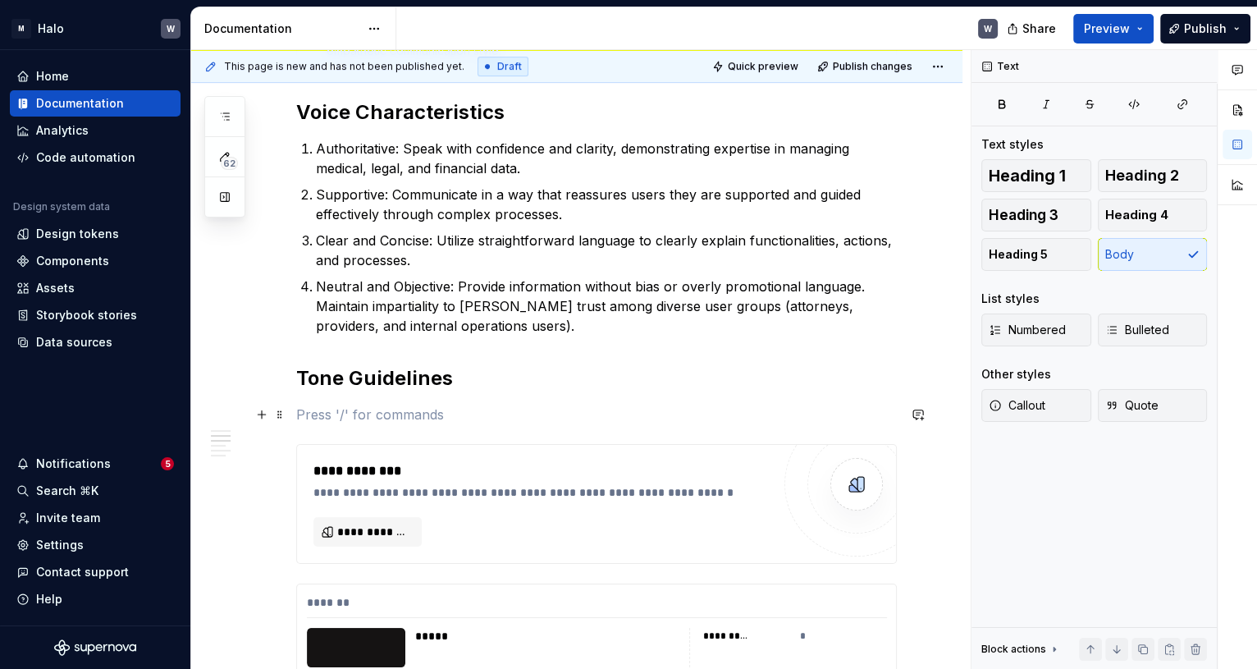
click at [303, 419] on p at bounding box center [596, 415] width 601 height 20
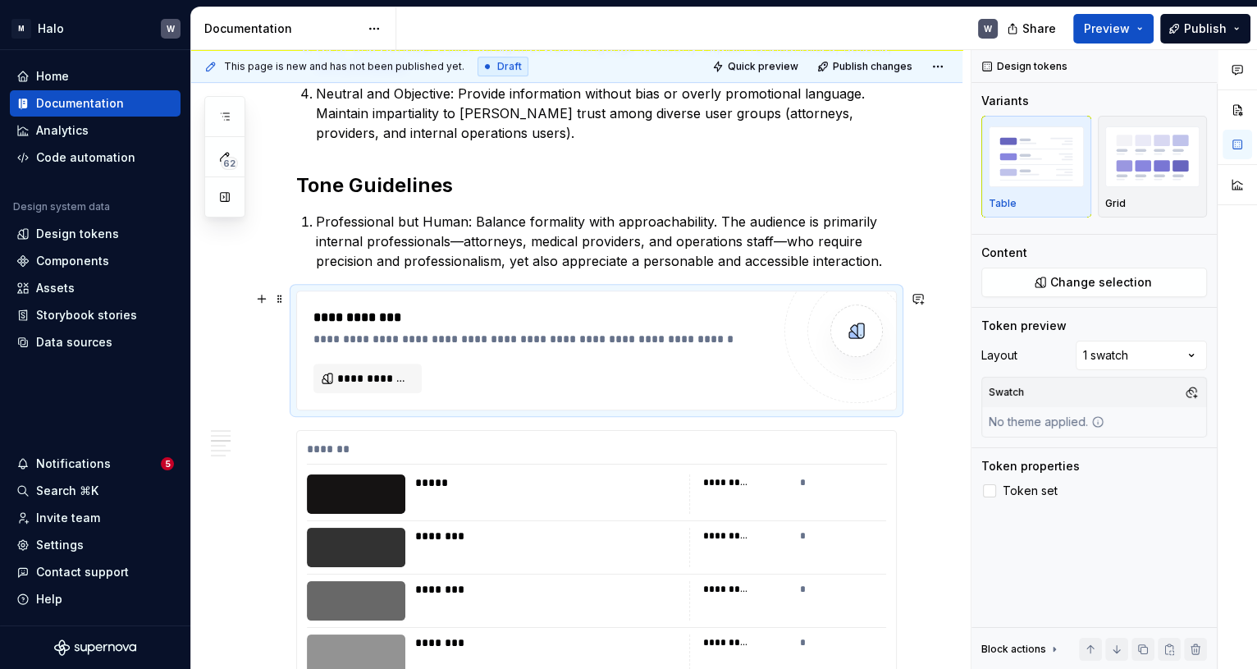
scroll to position [723, 0]
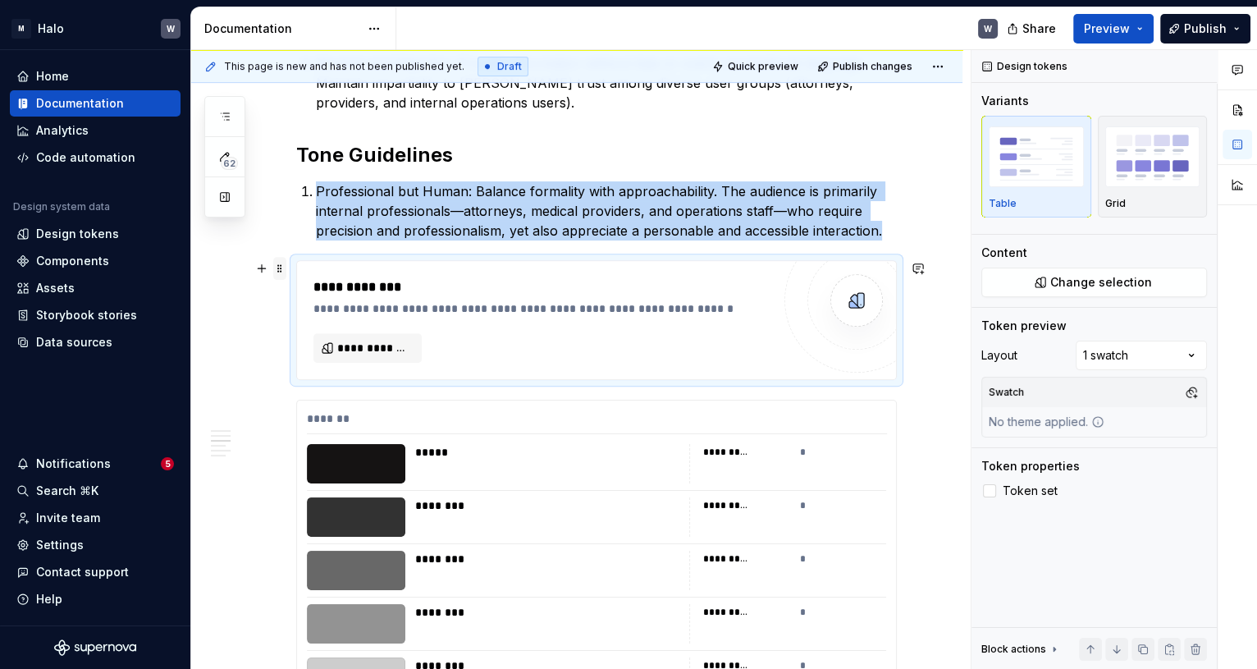
click at [280, 268] on span at bounding box center [279, 268] width 13 height 23
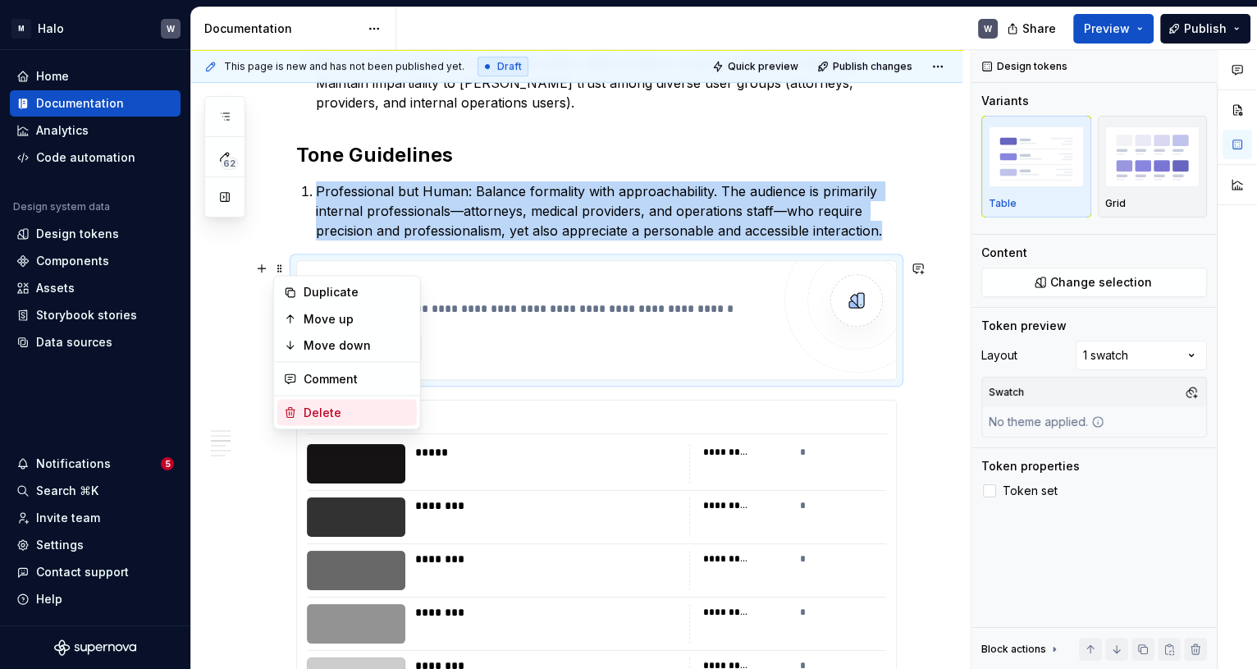
click at [305, 417] on div "Delete" at bounding box center [357, 412] width 107 height 16
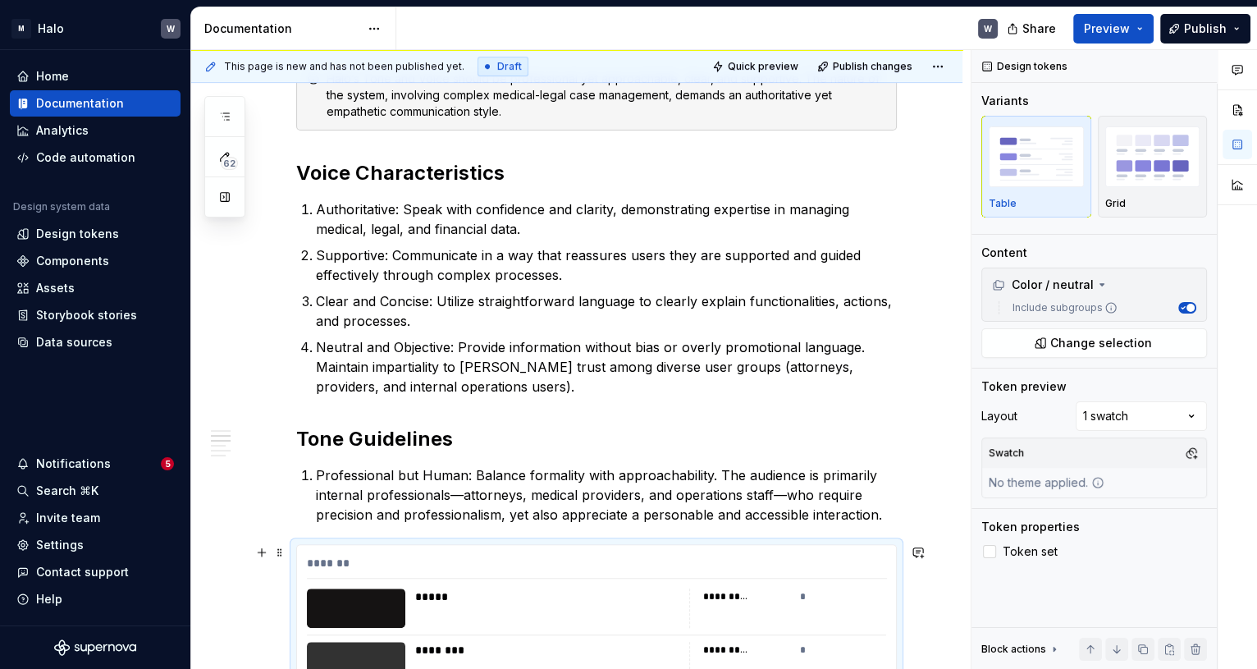
scroll to position [0, 0]
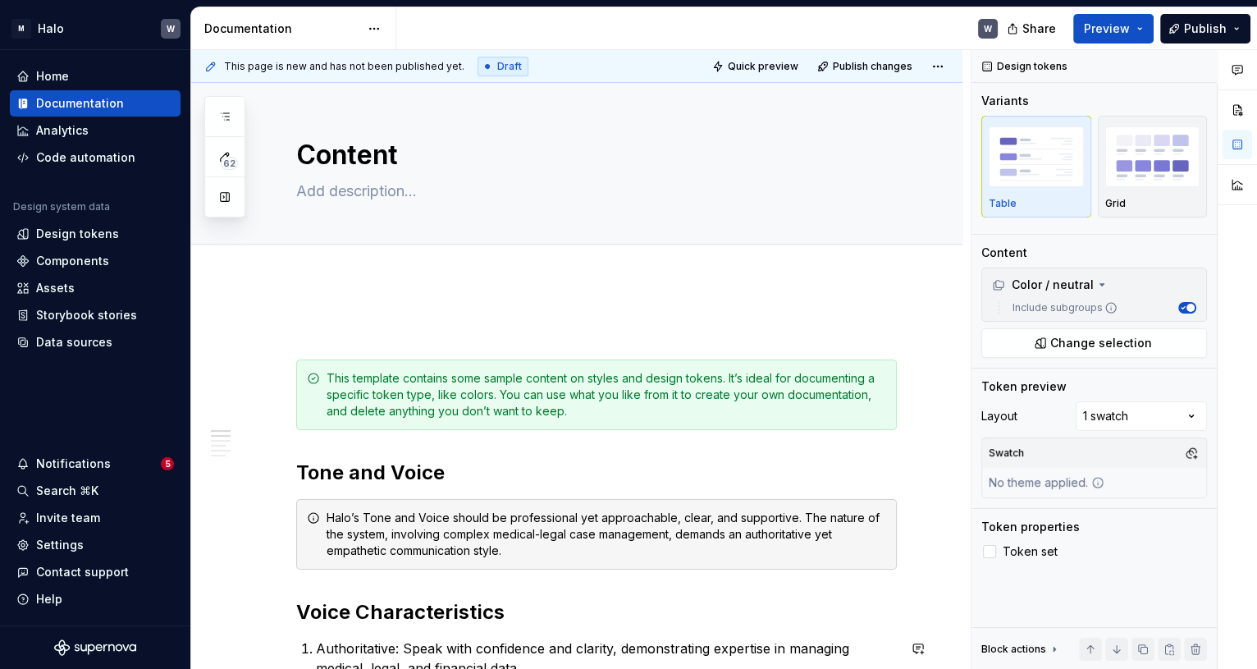
type textarea "*"
